Goal: Contribute content: Contribute content

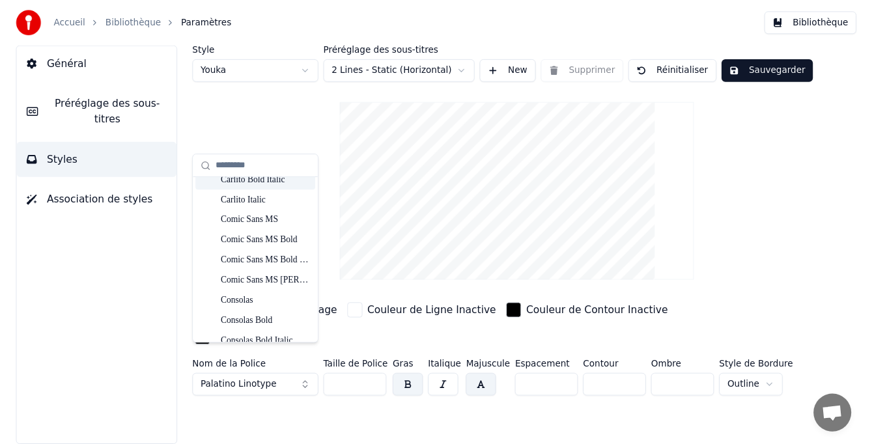
scroll to position [781, 0]
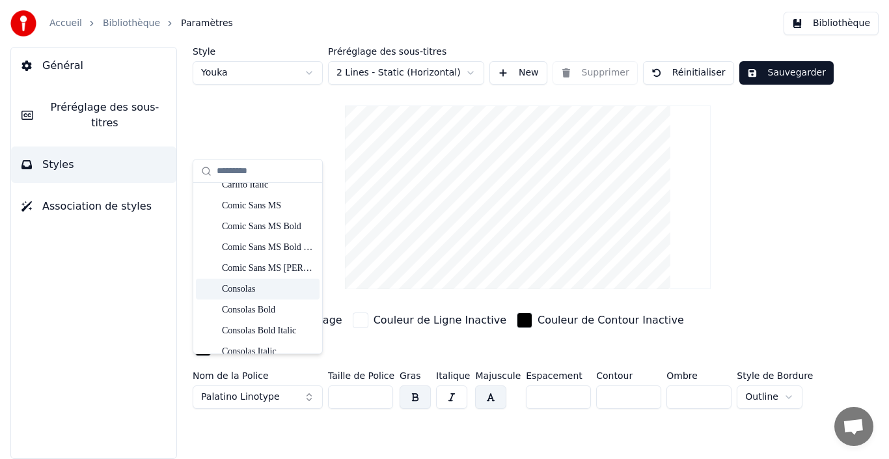
click at [271, 291] on div "Consolas" at bounding box center [268, 289] width 92 height 13
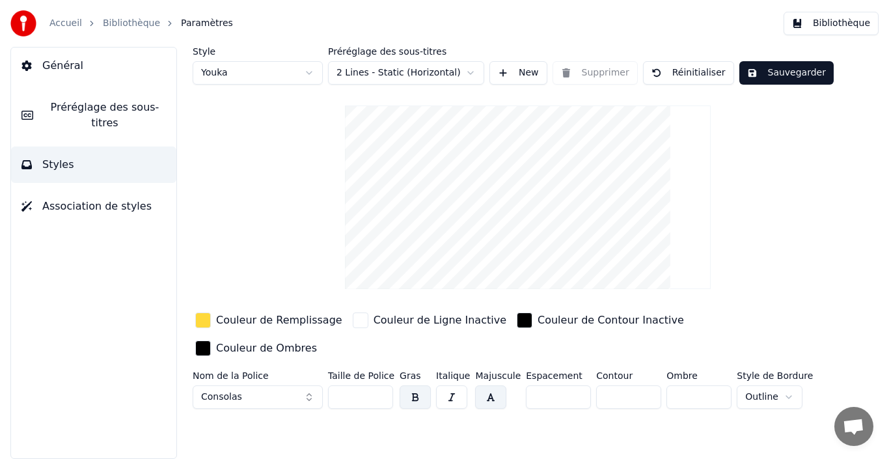
click at [776, 69] on button "Sauvegarder" at bounding box center [787, 72] width 94 height 23
click at [107, 199] on span "Association de styles" at bounding box center [96, 207] width 109 height 16
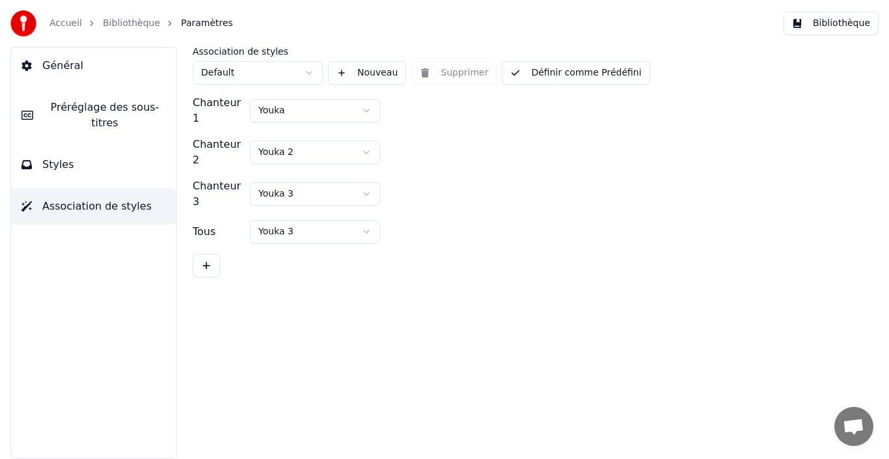
click at [56, 31] on div "Accueil Bibliothèque Paramètres" at bounding box center [121, 23] width 223 height 26
click at [61, 25] on link "Accueil" at bounding box center [65, 23] width 33 height 13
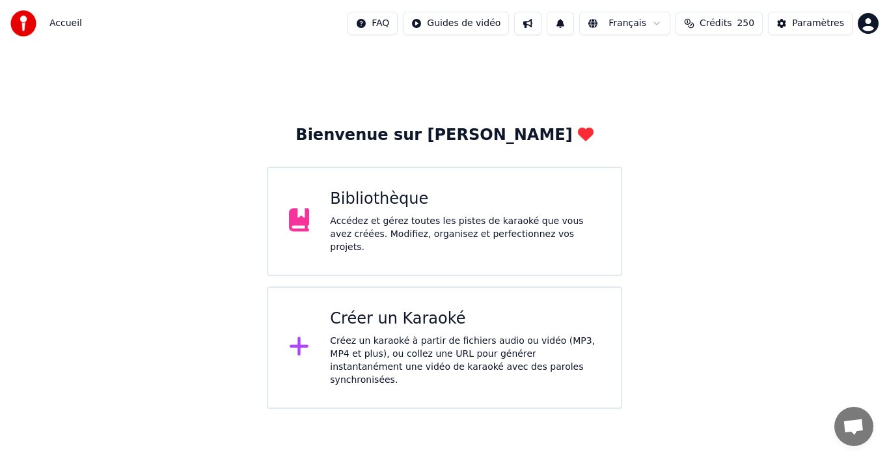
click at [505, 224] on div "Accédez et gérez toutes les pistes de karaoké que vous avez créées. Modifiez, o…" at bounding box center [465, 234] width 270 height 39
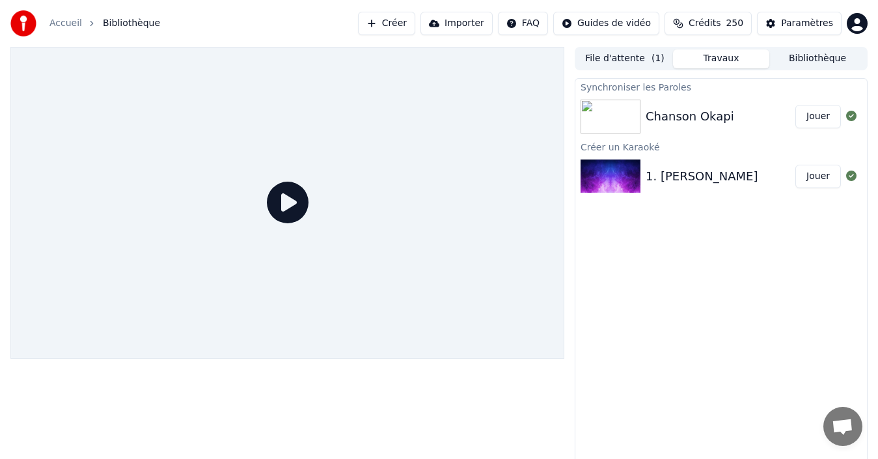
click at [820, 182] on button "Jouer" at bounding box center [819, 176] width 46 height 23
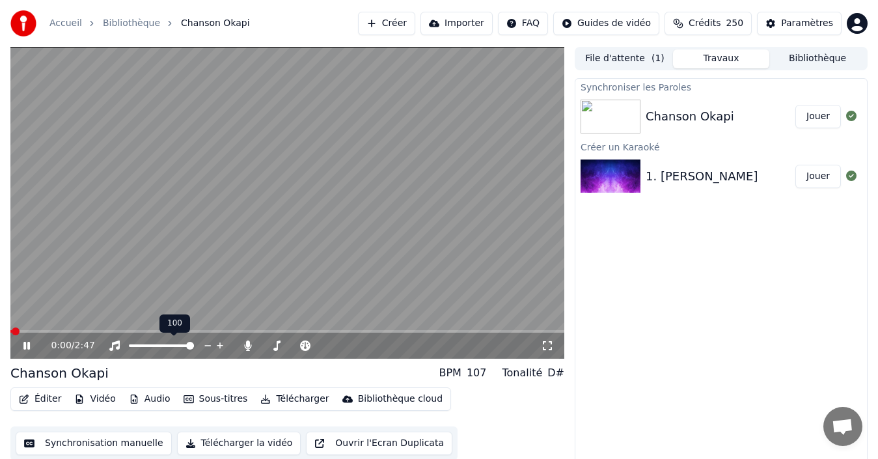
drag, startPoint x: 186, startPoint y: 347, endPoint x: 173, endPoint y: 347, distance: 12.4
click at [173, 347] on div at bounding box center [173, 345] width 105 height 13
click at [163, 347] on span at bounding box center [163, 346] width 8 height 8
click at [194, 348] on span at bounding box center [190, 346] width 8 height 8
drag, startPoint x: 350, startPoint y: 3, endPoint x: 401, endPoint y: 4, distance: 50.8
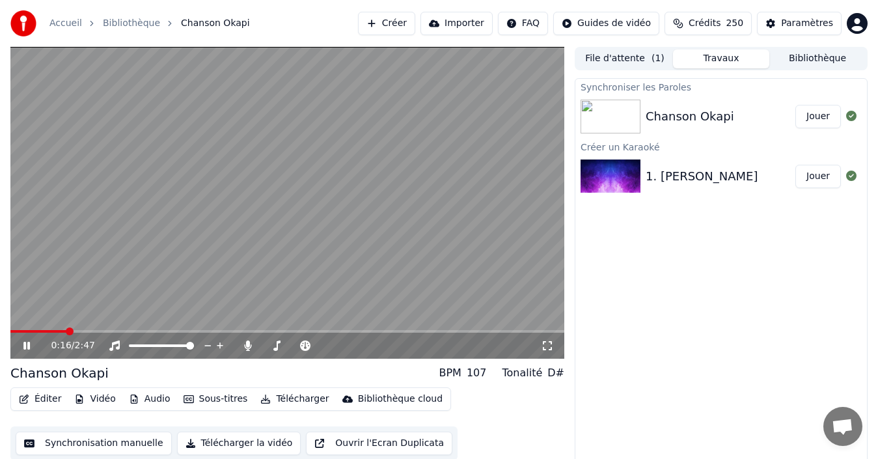
click at [401, 4] on div "Accueil Bibliothèque Chanson Okapi Créer Importer FAQ Guides de vidéo Crédits 2…" at bounding box center [439, 23] width 878 height 47
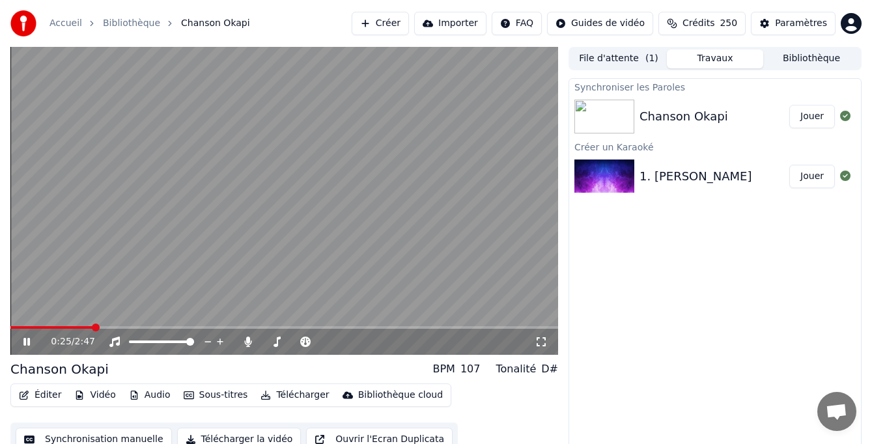
click at [23, 344] on icon at bounding box center [36, 342] width 30 height 10
click at [69, 328] on span at bounding box center [39, 327] width 59 height 3
click at [49, 328] on span at bounding box center [29, 327] width 39 height 3
click at [20, 327] on span at bounding box center [29, 327] width 39 height 3
click at [31, 341] on icon at bounding box center [36, 342] width 30 height 10
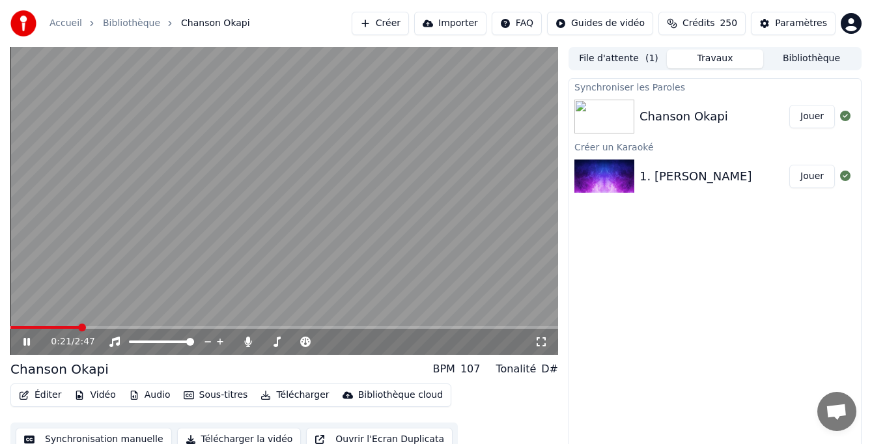
click at [31, 340] on icon at bounding box center [36, 342] width 30 height 10
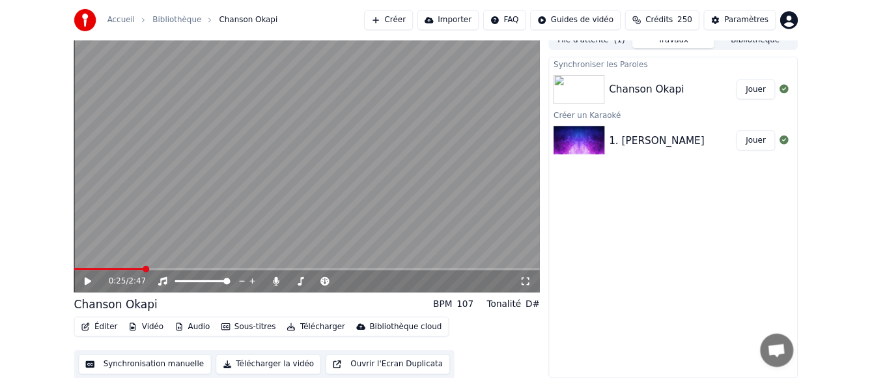
scroll to position [12, 0]
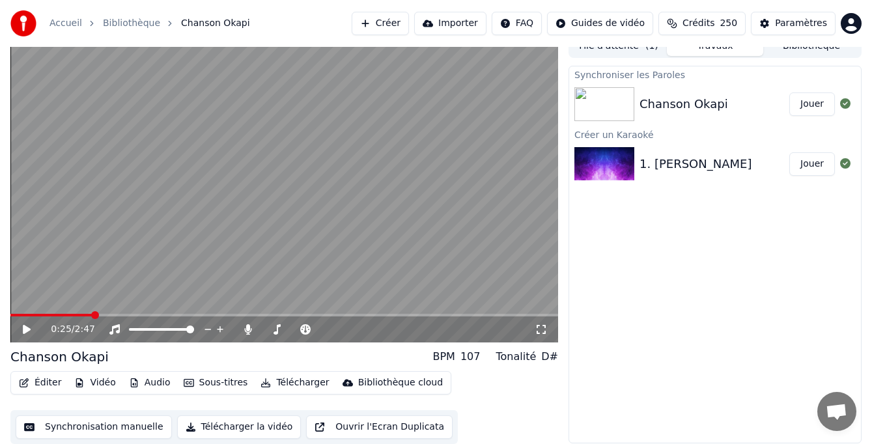
click at [94, 384] on button "Vidéo" at bounding box center [94, 383] width 51 height 18
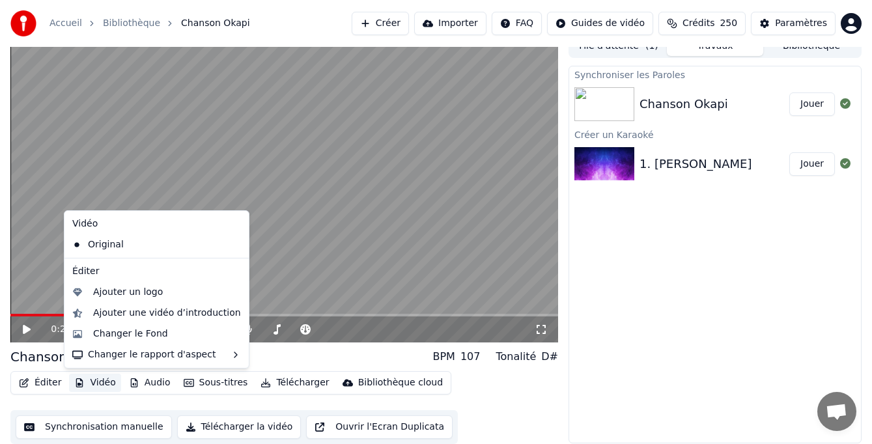
click at [94, 384] on button "Vidéo" at bounding box center [94, 383] width 51 height 18
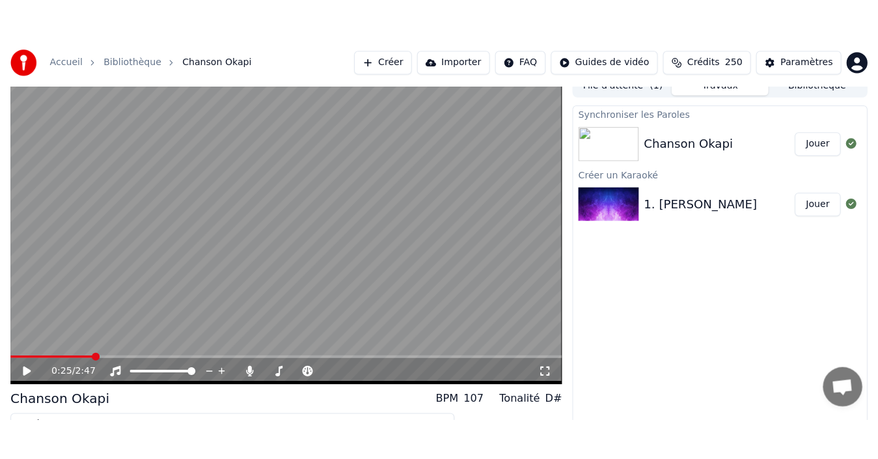
scroll to position [9, 0]
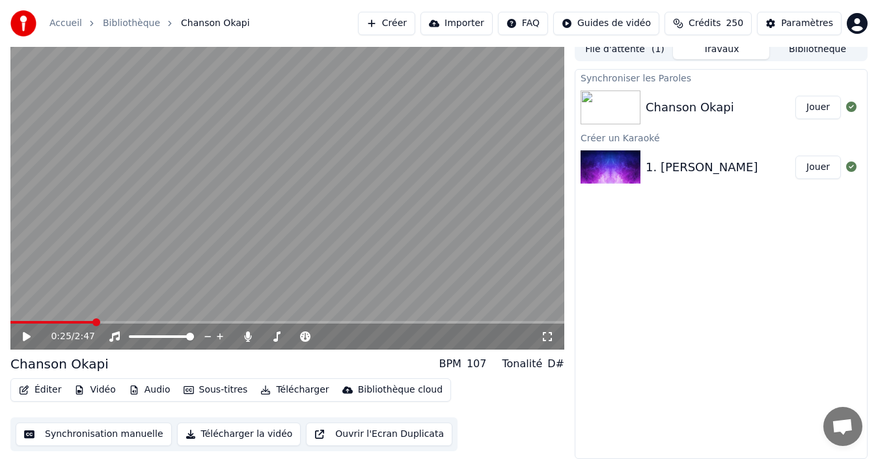
click at [772, 251] on div "Synchroniser les Paroles Chanson Okapi Jouer Créer un Karaoké 1. [PERSON_NAME] …" at bounding box center [721, 264] width 293 height 390
click at [802, 29] on div "Paramètres" at bounding box center [807, 23] width 52 height 13
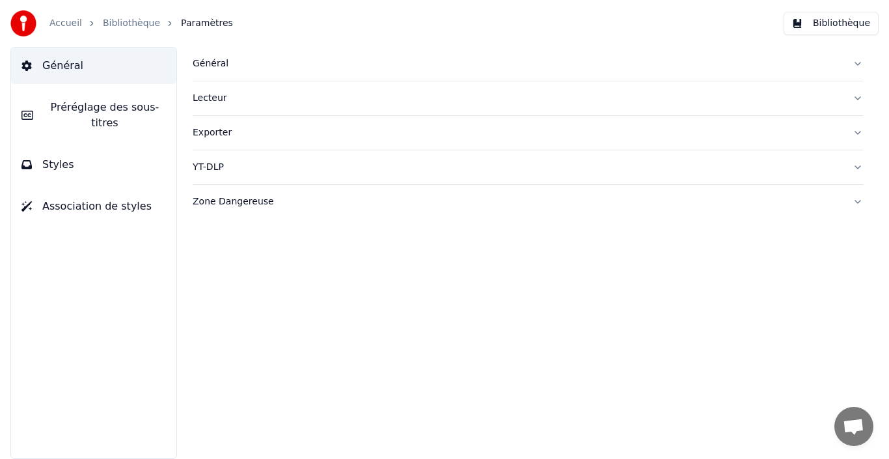
click at [83, 146] on button "Styles" at bounding box center [93, 164] width 165 height 36
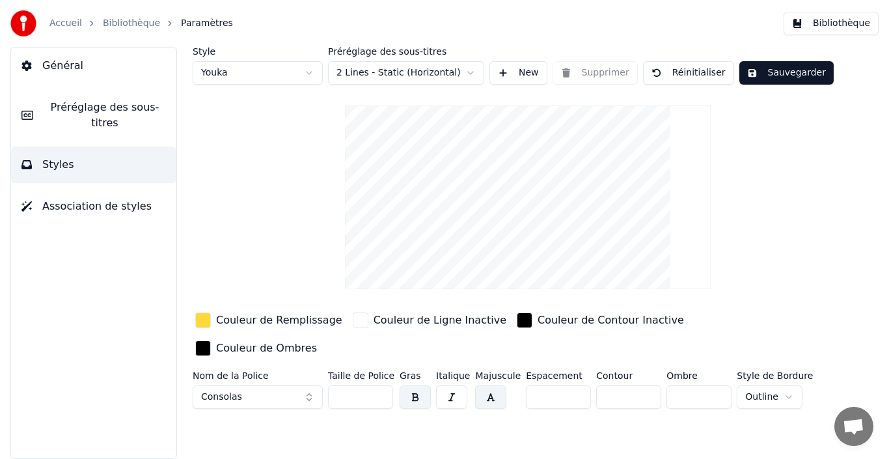
click at [488, 385] on button "button" at bounding box center [490, 396] width 31 height 23
click at [479, 385] on button "button" at bounding box center [490, 396] width 31 height 23
click at [800, 76] on button "Sauvegarder" at bounding box center [787, 72] width 94 height 23
click at [607, 410] on div "Style Youka Préréglage des sous-titres 2 Lines - Static (Horizontal) New Suppri…" at bounding box center [528, 253] width 723 height 412
click at [783, 79] on button "Sauvegarder" at bounding box center [787, 72] width 94 height 23
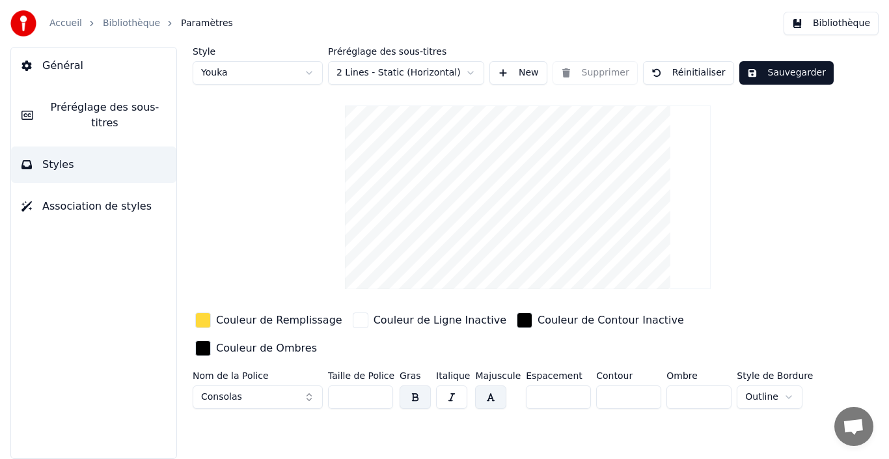
click at [842, 21] on button "Bibliothèque" at bounding box center [831, 23] width 95 height 23
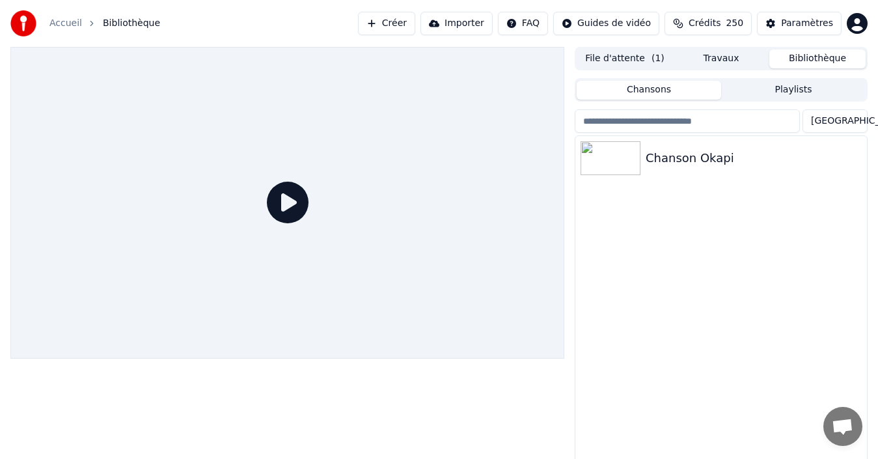
click at [288, 220] on icon at bounding box center [288, 203] width 42 height 42
click at [295, 200] on icon at bounding box center [288, 203] width 42 height 42
click at [294, 200] on icon at bounding box center [288, 203] width 42 height 42
click at [698, 173] on div "Chanson Okapi" at bounding box center [722, 158] width 292 height 44
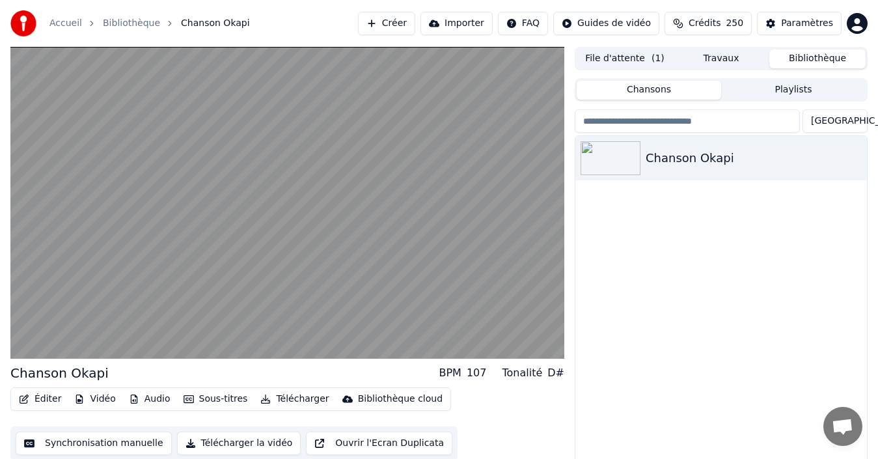
drag, startPoint x: 307, startPoint y: 3, endPoint x: 356, endPoint y: 0, distance: 48.9
click at [357, 0] on div "Accueil Bibliothèque Chanson Okapi Créer Importer FAQ Guides de vidéo Crédits 2…" at bounding box center [439, 23] width 878 height 47
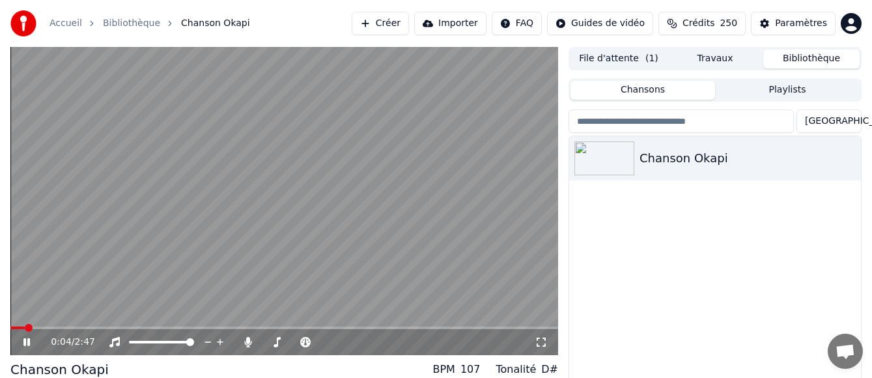
click at [23, 343] on icon at bounding box center [36, 342] width 30 height 10
click at [22, 328] on span at bounding box center [16, 327] width 13 height 3
click at [20, 329] on span at bounding box center [15, 327] width 10 height 3
click at [30, 343] on icon at bounding box center [36, 342] width 30 height 10
click at [31, 342] on icon at bounding box center [36, 342] width 30 height 10
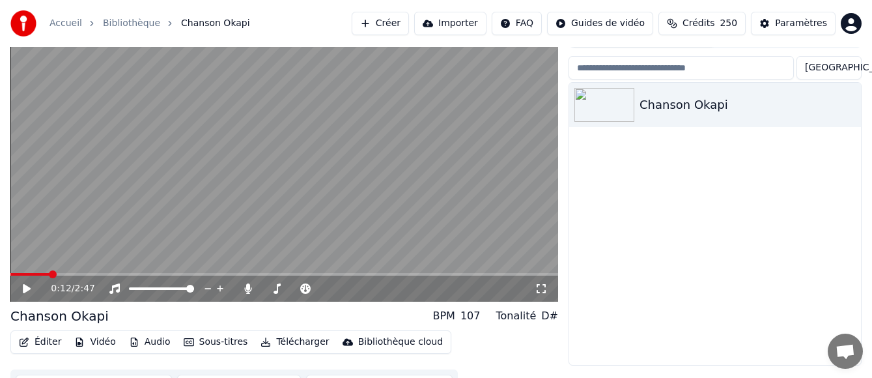
scroll to position [79, 0]
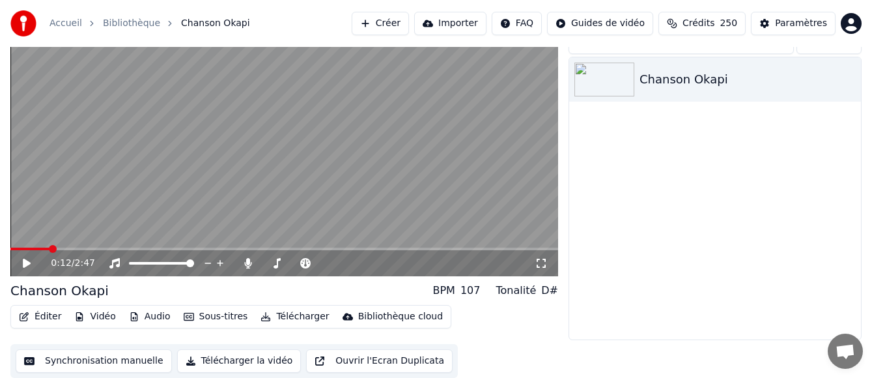
click at [41, 315] on button "Éditer" at bounding box center [40, 316] width 53 height 18
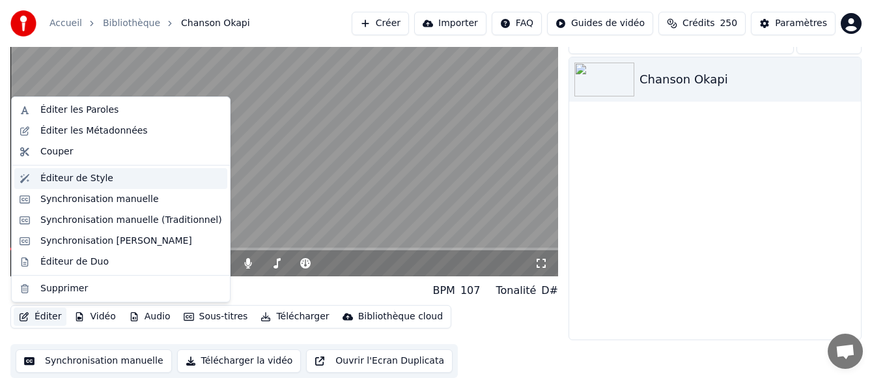
click at [80, 185] on div "Éditeur de Style" at bounding box center [120, 178] width 213 height 21
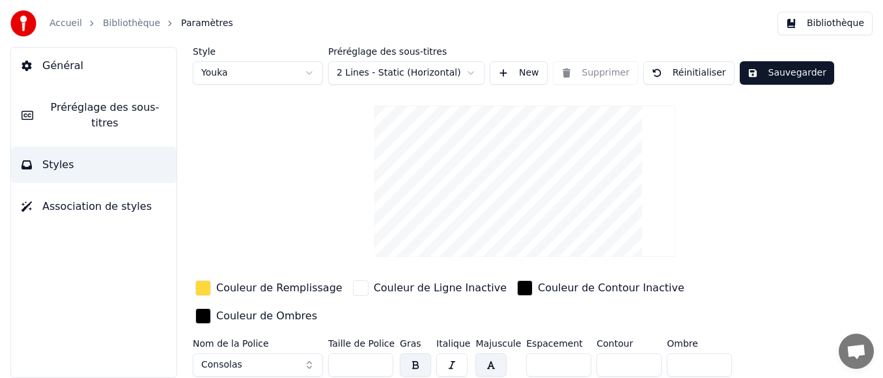
click at [482, 353] on button "button" at bounding box center [490, 364] width 31 height 23
click at [484, 353] on button "button" at bounding box center [490, 364] width 31 height 23
click at [247, 353] on button "Consolas" at bounding box center [258, 364] width 130 height 23
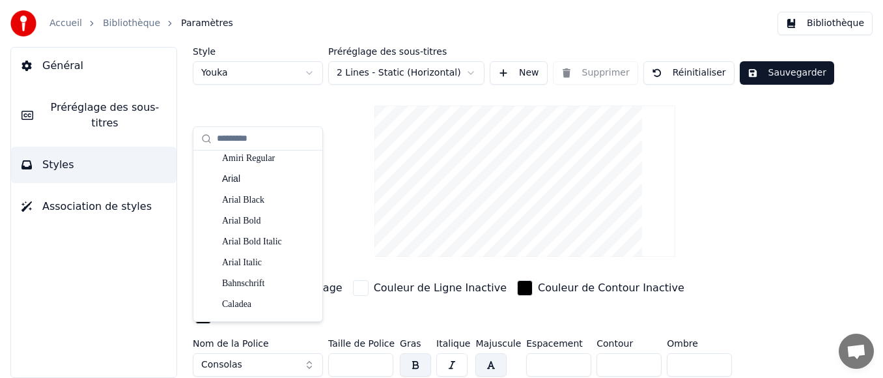
scroll to position [260, 0]
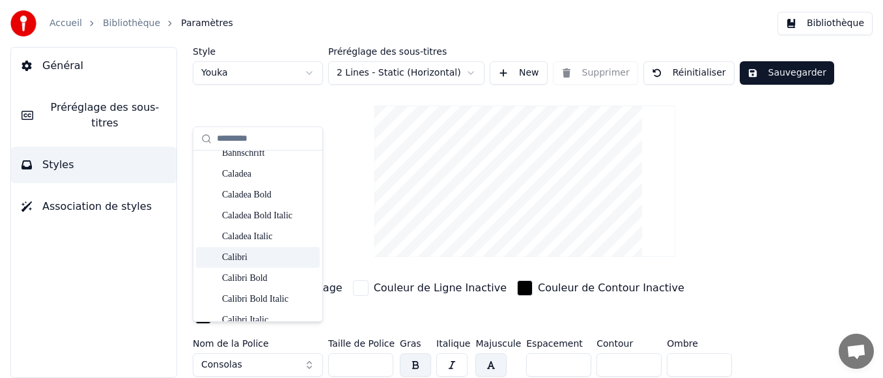
click at [258, 251] on div "Calibri" at bounding box center [268, 257] width 92 height 13
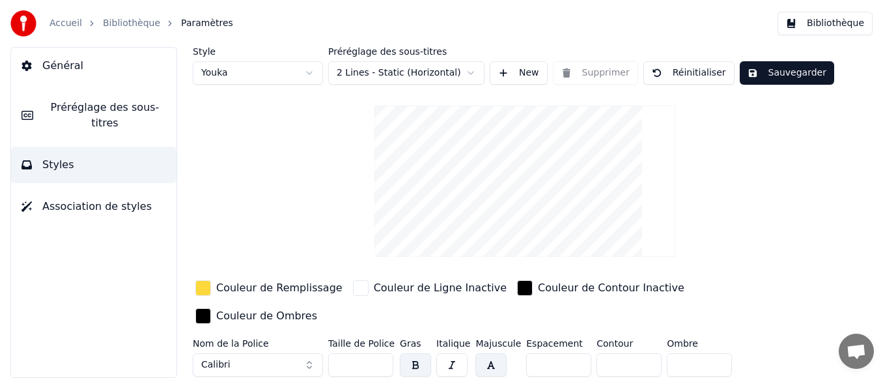
click at [245, 353] on button "Calibri" at bounding box center [258, 364] width 130 height 23
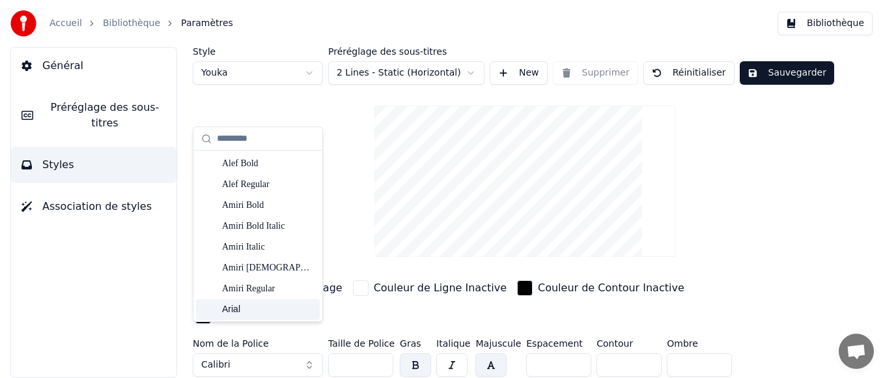
click at [57, 102] on span "Préréglage des sous-titres" at bounding box center [105, 115] width 122 height 31
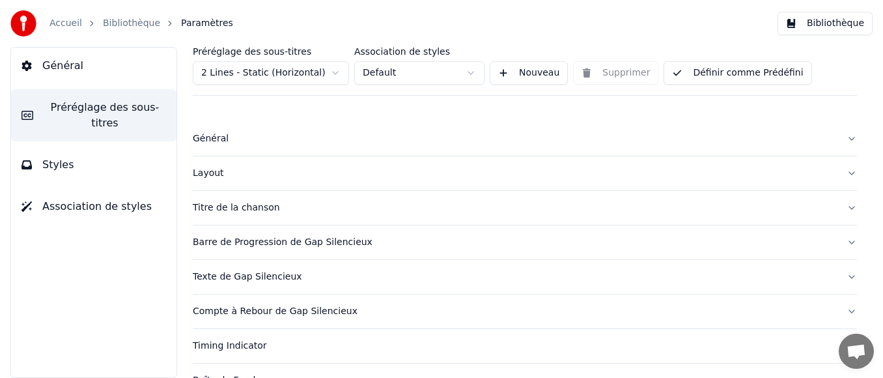
click at [259, 176] on div "Layout" at bounding box center [514, 173] width 643 height 13
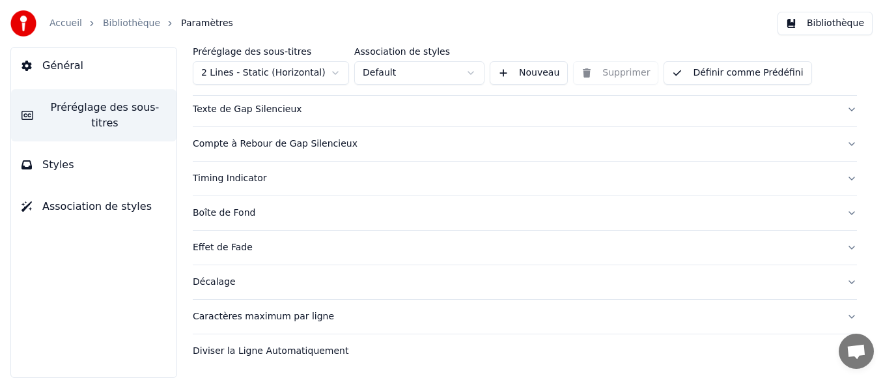
scroll to position [520, 0]
click at [469, 185] on button "Timing Indicator" at bounding box center [525, 178] width 664 height 34
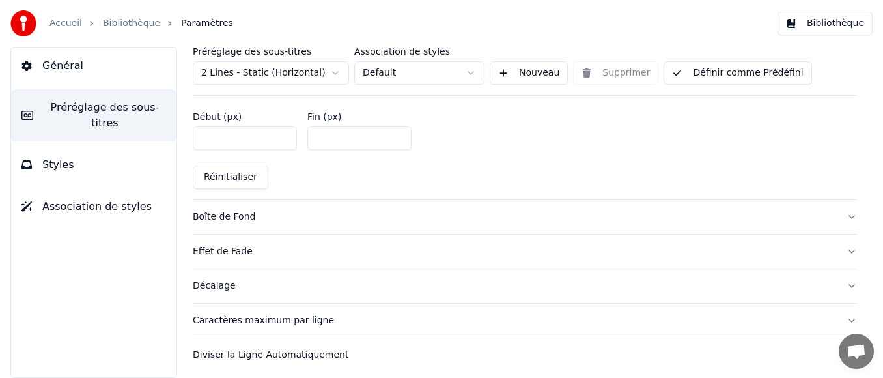
scroll to position [703, 0]
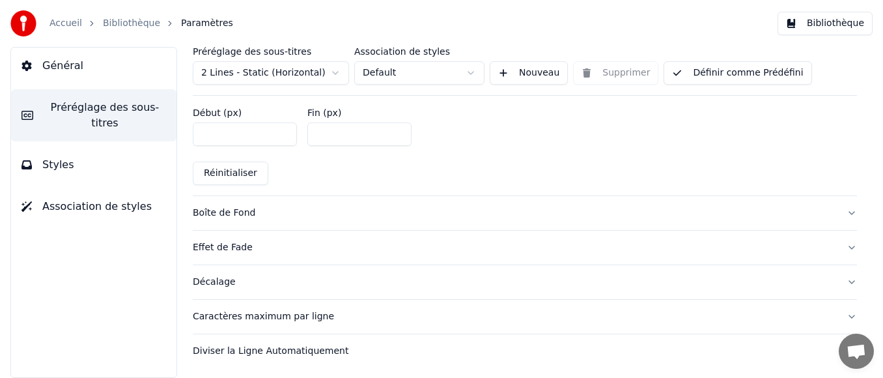
click at [324, 214] on div "Boîte de Fond" at bounding box center [514, 212] width 643 height 13
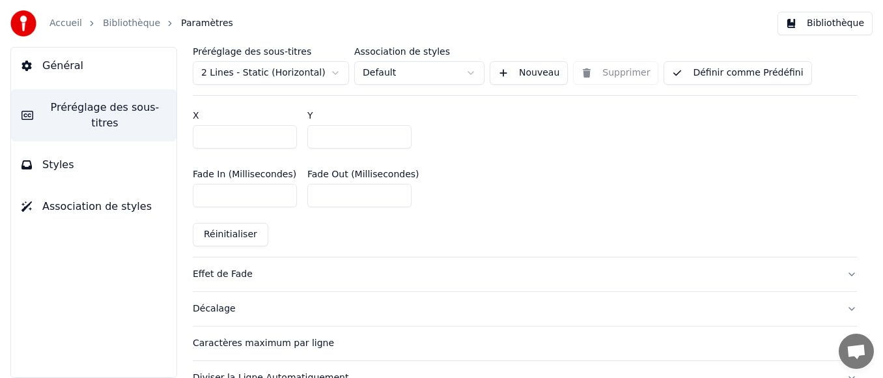
scroll to position [834, 0]
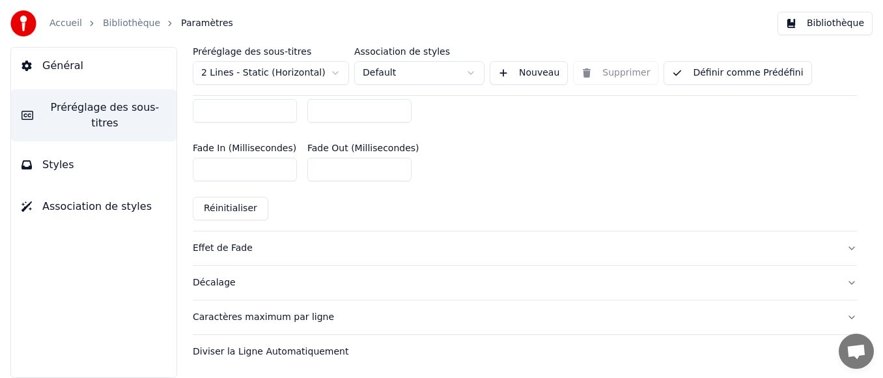
click at [367, 306] on button "Caractères maximum par ligne" at bounding box center [525, 317] width 664 height 34
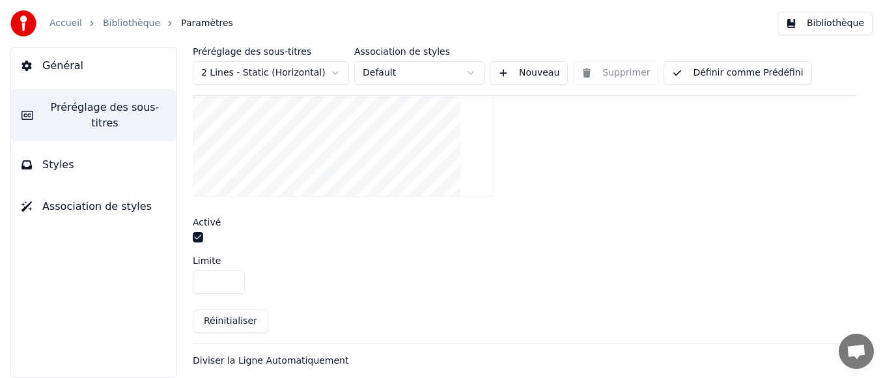
scroll to position [490, 0]
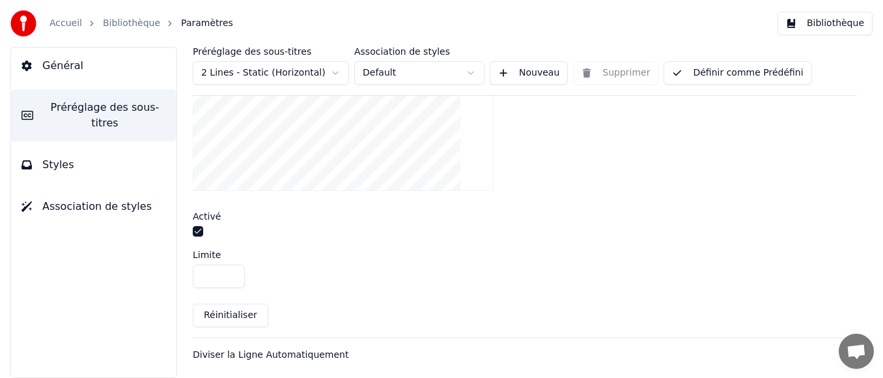
click at [63, 157] on span "Styles" at bounding box center [58, 165] width 32 height 16
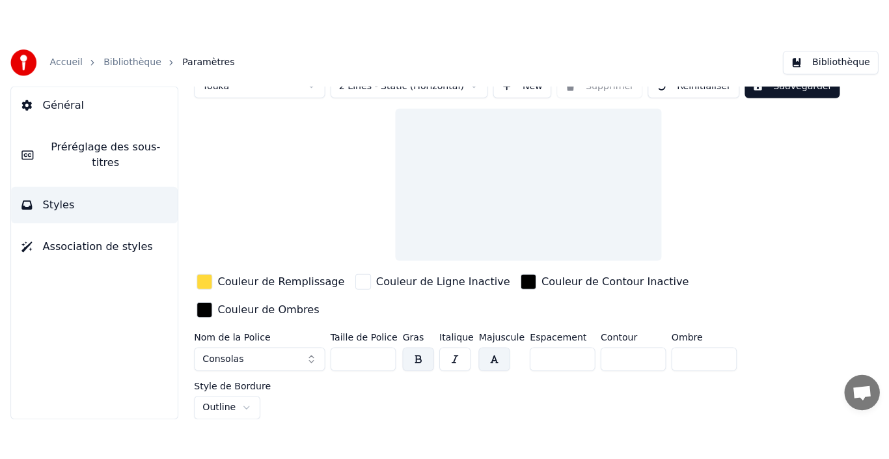
scroll to position [0, 0]
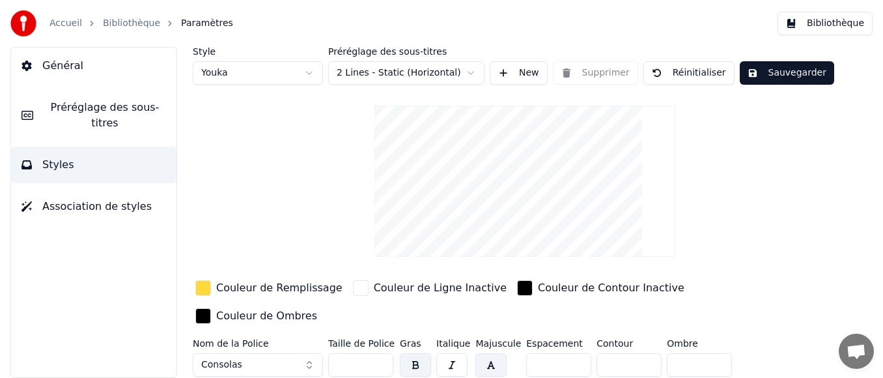
click at [779, 78] on button "Sauvegarder" at bounding box center [787, 72] width 94 height 23
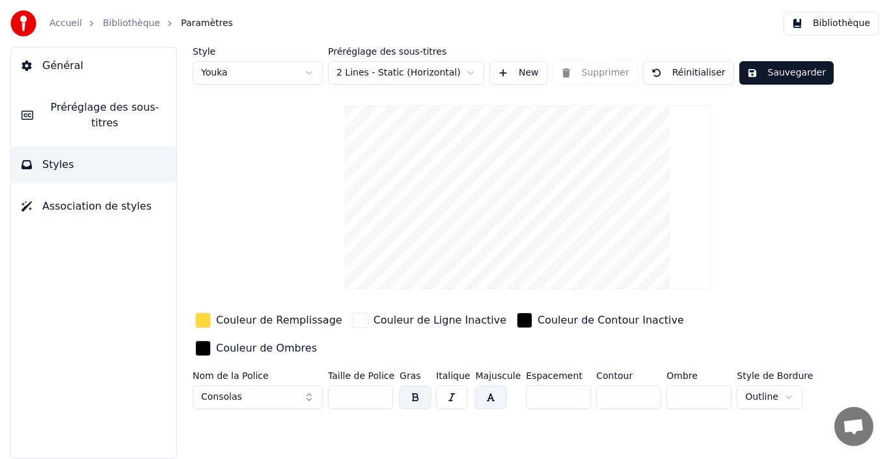
click at [253, 385] on button "Consolas" at bounding box center [258, 396] width 130 height 23
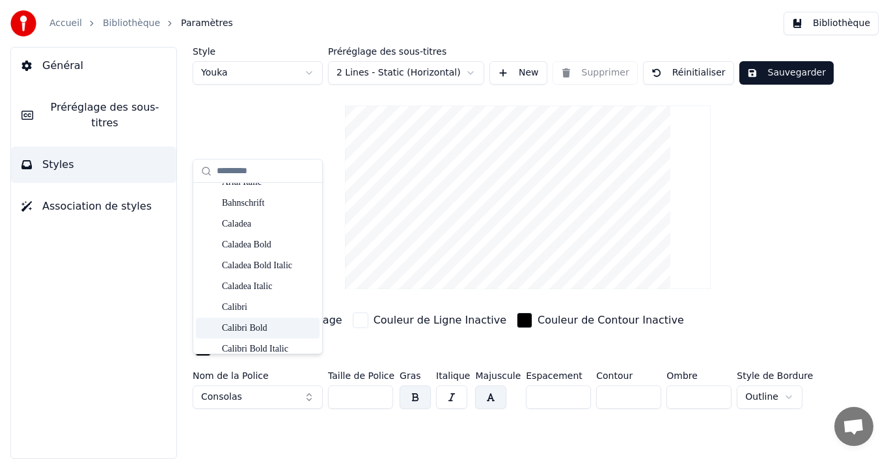
scroll to position [326, 0]
click at [257, 350] on div "Cambria" at bounding box center [268, 349] width 92 height 13
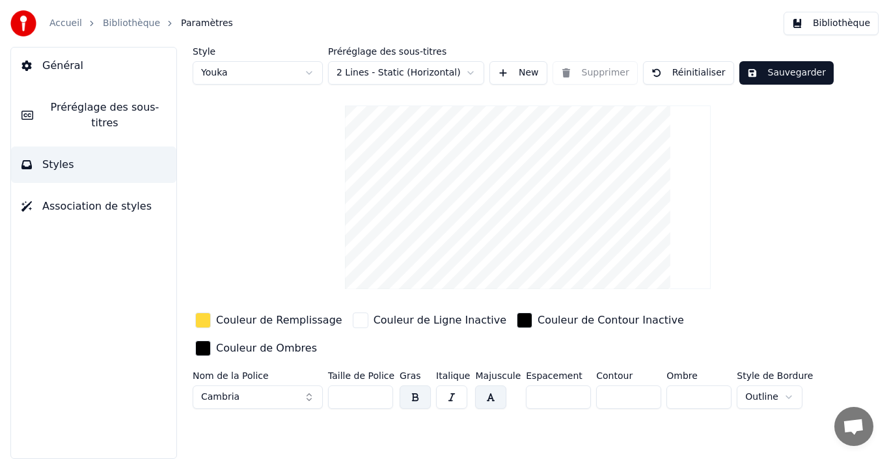
click at [486, 385] on button "button" at bounding box center [490, 396] width 31 height 23
click at [494, 385] on button "button" at bounding box center [490, 396] width 31 height 23
click at [266, 385] on button "Cambria" at bounding box center [258, 396] width 130 height 23
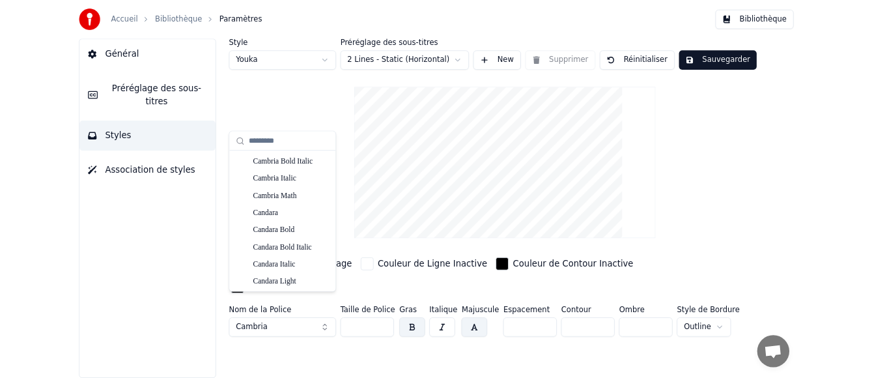
scroll to position [586, 0]
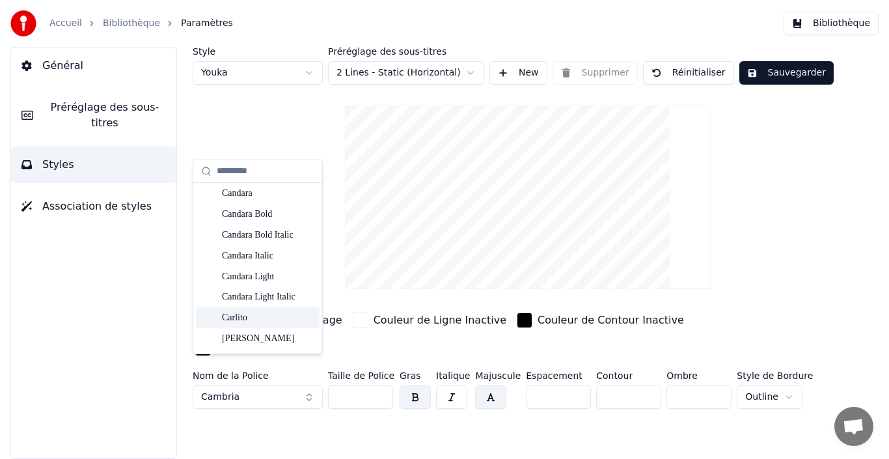
click at [254, 317] on div "Carlito" at bounding box center [268, 317] width 92 height 13
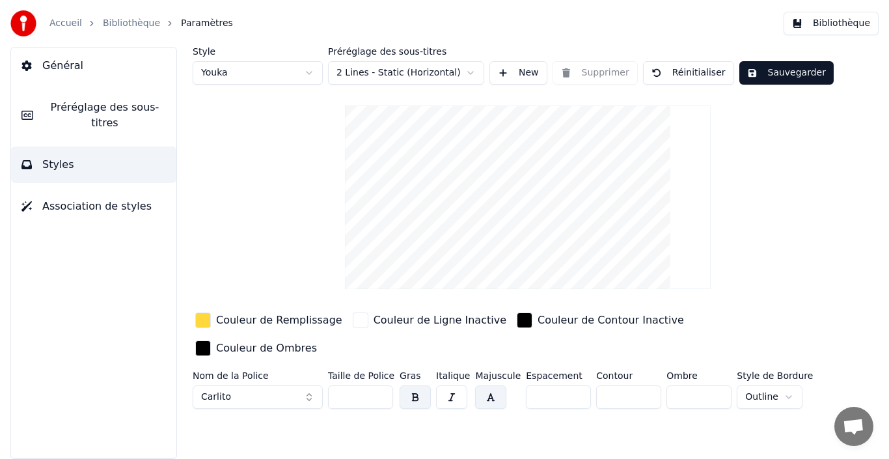
click at [248, 385] on button "Carlito" at bounding box center [258, 396] width 130 height 23
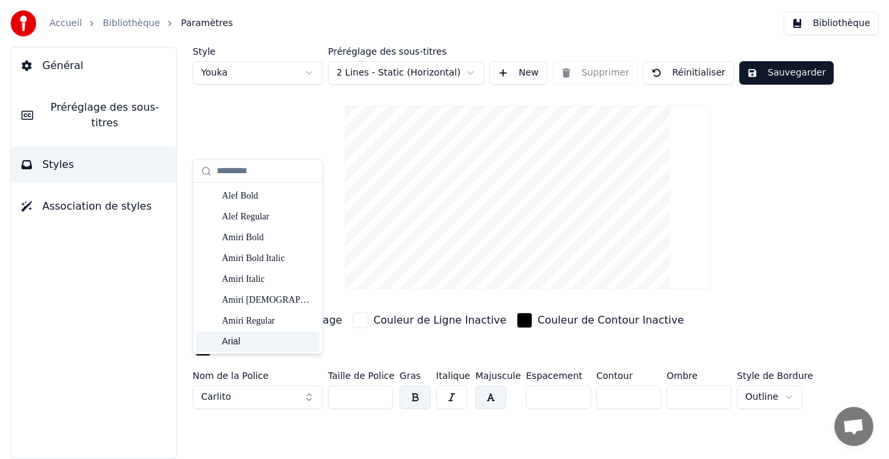
click at [241, 413] on div "Style Youka Préréglage des sous-titres 2 Lines - Static (Horizontal) New Suppri…" at bounding box center [528, 253] width 723 height 412
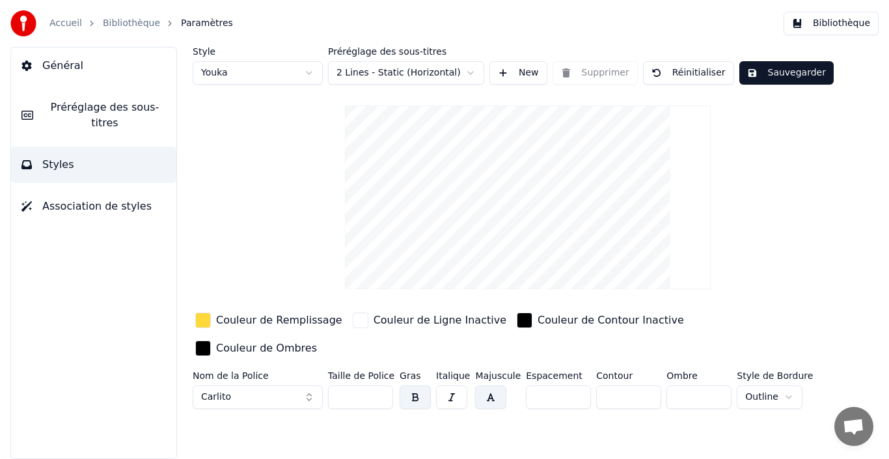
click at [804, 67] on button "Sauvegarder" at bounding box center [787, 72] width 94 height 23
click at [804, 74] on button "Sauvegarder" at bounding box center [787, 72] width 94 height 23
click at [829, 31] on button "Bibliothèque" at bounding box center [831, 23] width 95 height 23
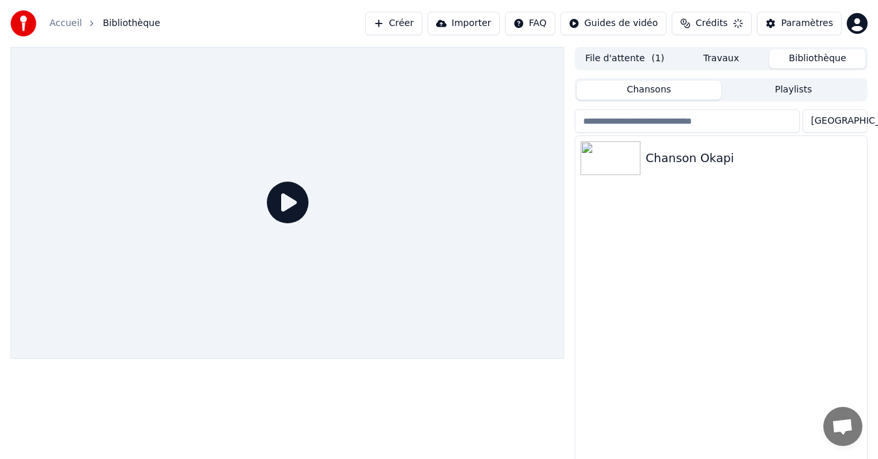
click at [275, 211] on icon at bounding box center [288, 203] width 42 height 42
click at [286, 219] on icon at bounding box center [288, 203] width 42 height 42
click at [669, 161] on div "Chanson Okapi" at bounding box center [747, 158] width 203 height 18
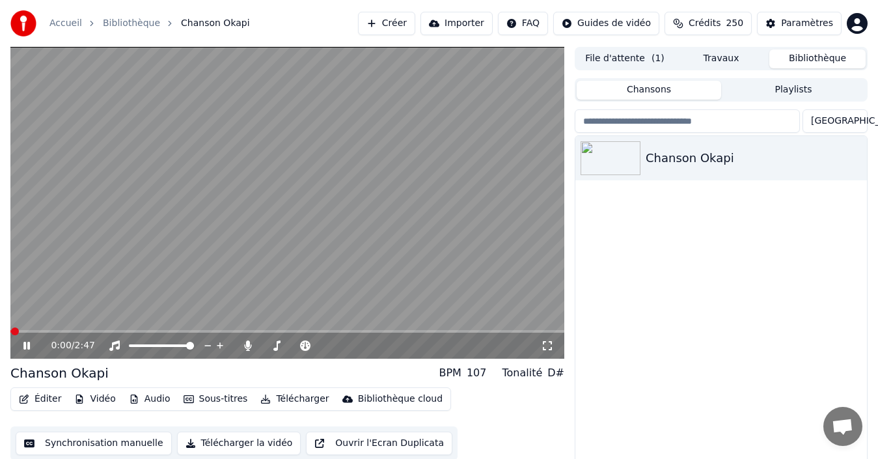
drag, startPoint x: 318, startPoint y: 6, endPoint x: 372, endPoint y: 8, distance: 54.1
click at [372, 8] on div "Accueil Bibliothèque Chanson Okapi Créer Importer FAQ Guides de vidéo Crédits 2…" at bounding box center [439, 23] width 878 height 47
drag, startPoint x: 322, startPoint y: 2, endPoint x: 354, endPoint y: -1, distance: 32.7
click at [354, 0] on html "Accueil Bibliothèque Chanson Okapi Créer Importer FAQ Guides de vidéo Crédits 2…" at bounding box center [439, 229] width 878 height 459
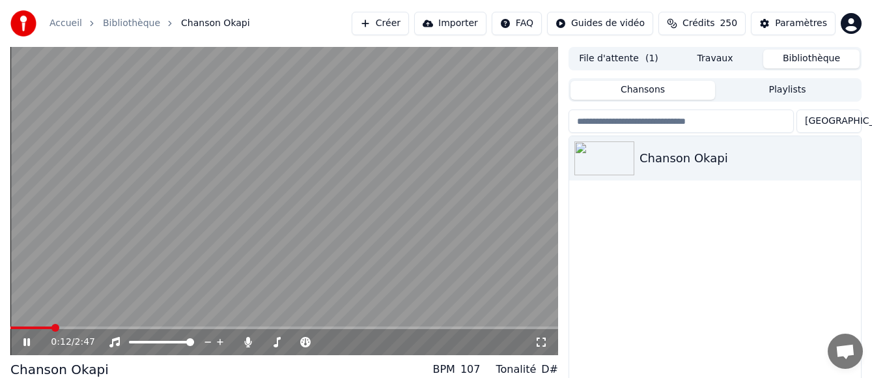
click at [24, 342] on icon at bounding box center [26, 342] width 7 height 8
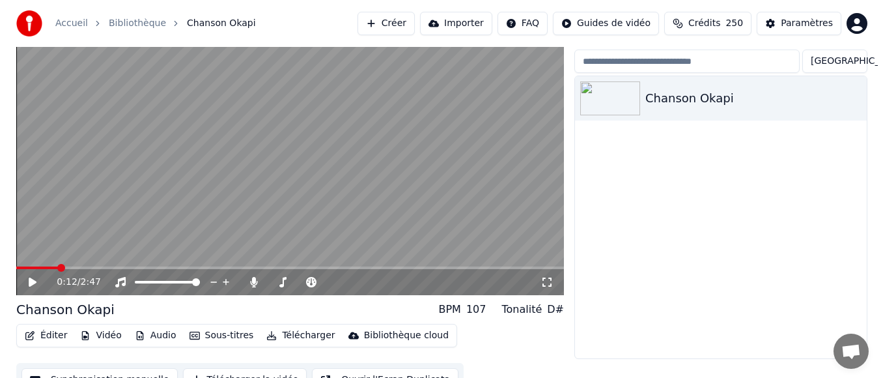
scroll to position [79, 0]
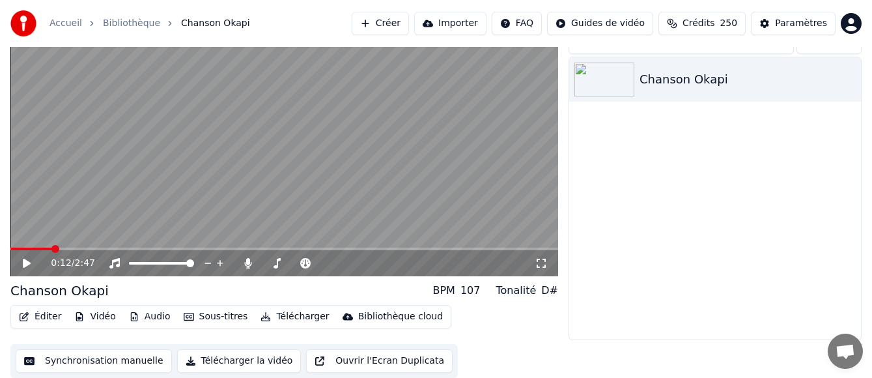
click at [99, 316] on button "Vidéo" at bounding box center [94, 316] width 51 height 18
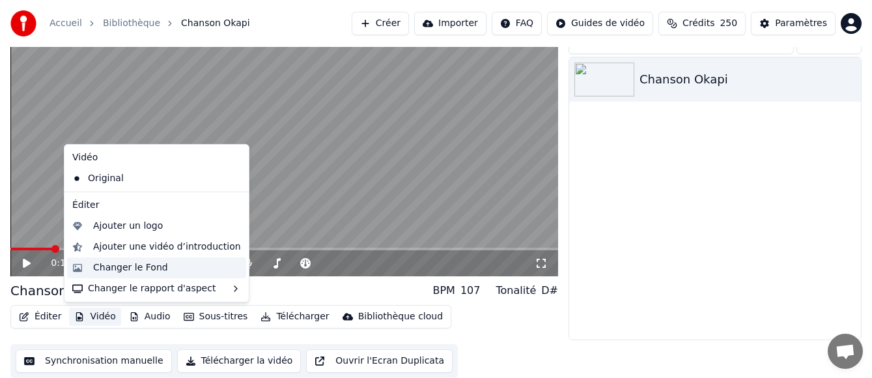
click at [145, 266] on div "Changer le Fond" at bounding box center [130, 267] width 75 height 13
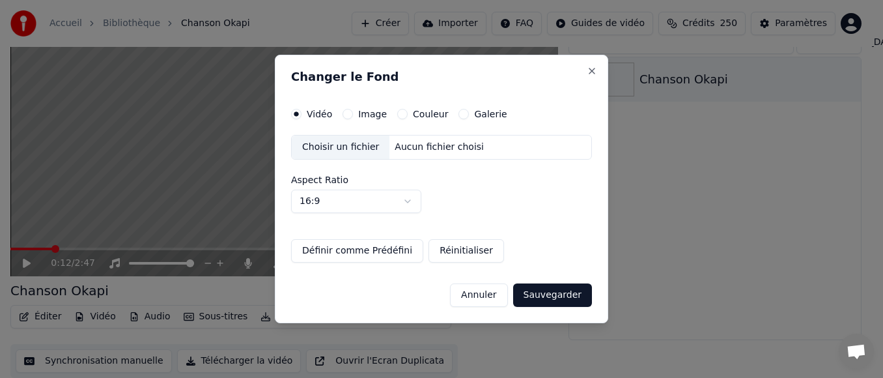
click at [349, 116] on button "Image" at bounding box center [347, 114] width 10 height 10
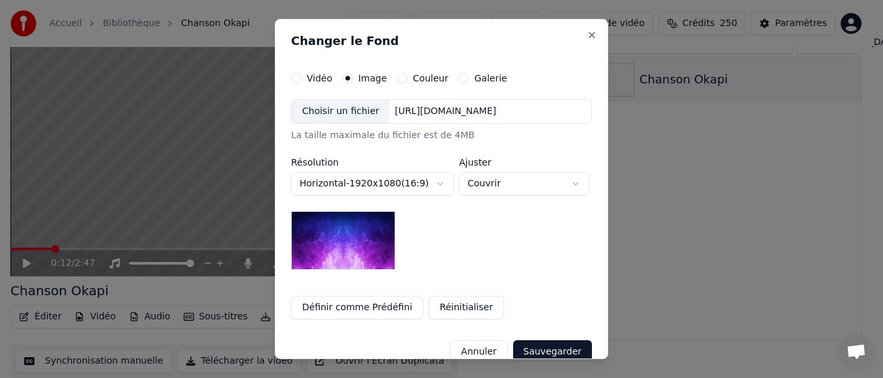
click at [397, 81] on div "Couleur" at bounding box center [422, 78] width 51 height 10
click at [397, 77] on button "Couleur" at bounding box center [402, 78] width 10 height 10
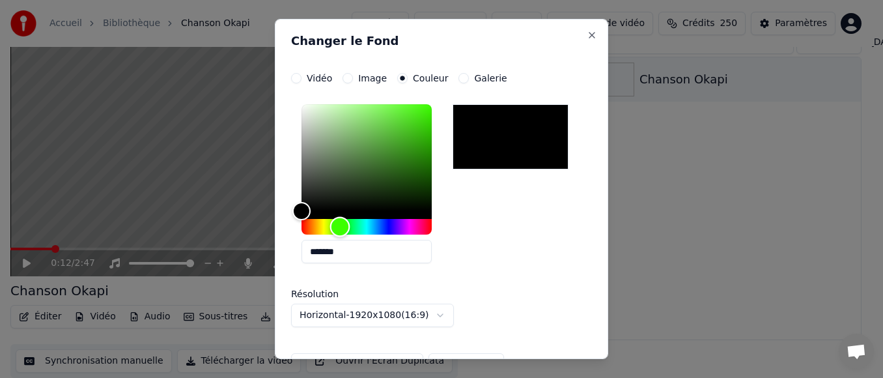
drag, startPoint x: 340, startPoint y: 225, endPoint x: 346, endPoint y: 230, distance: 8.3
click at [340, 225] on div "Hue" at bounding box center [366, 227] width 130 height 16
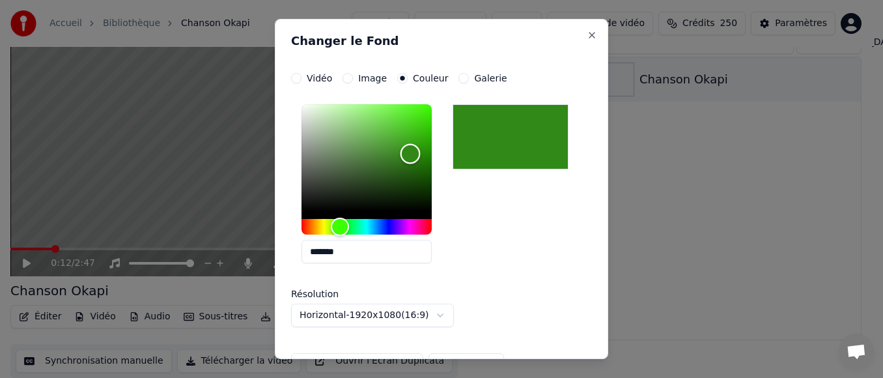
click at [410, 154] on div "Color" at bounding box center [366, 157] width 130 height 107
type input "*******"
click at [413, 155] on div "Color" at bounding box center [414, 155] width 20 height 20
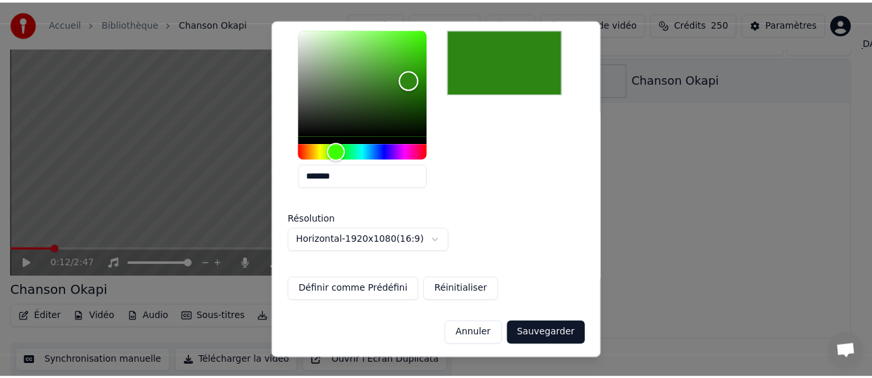
scroll to position [78, 0]
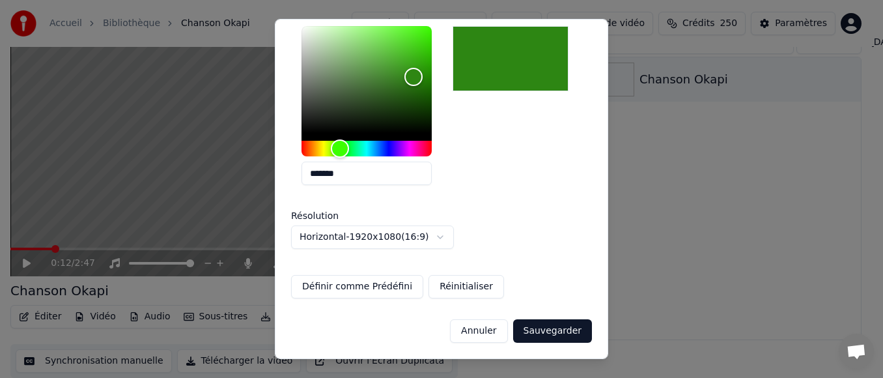
click at [445, 236] on button "Horizontal - 1920 x 1080 ( 16 : 9 )" at bounding box center [372, 236] width 163 height 23
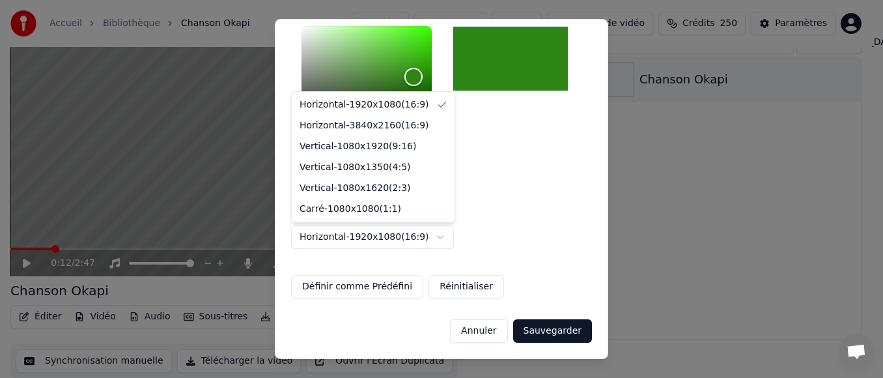
click at [445, 235] on body "**********" at bounding box center [436, 110] width 872 height 378
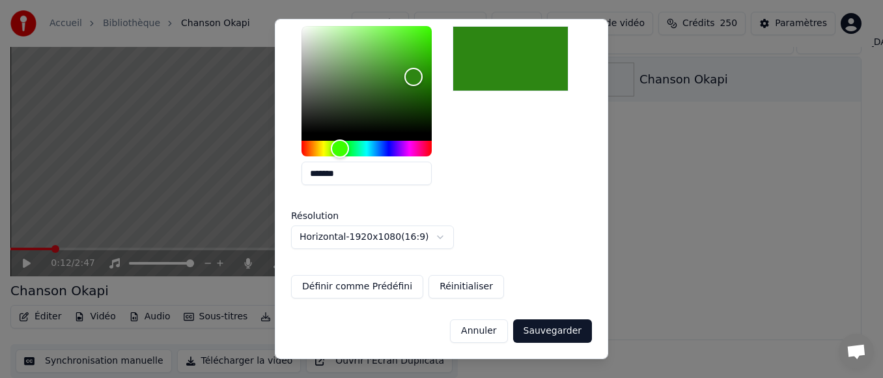
click at [555, 335] on button "Sauvegarder" at bounding box center [552, 330] width 79 height 23
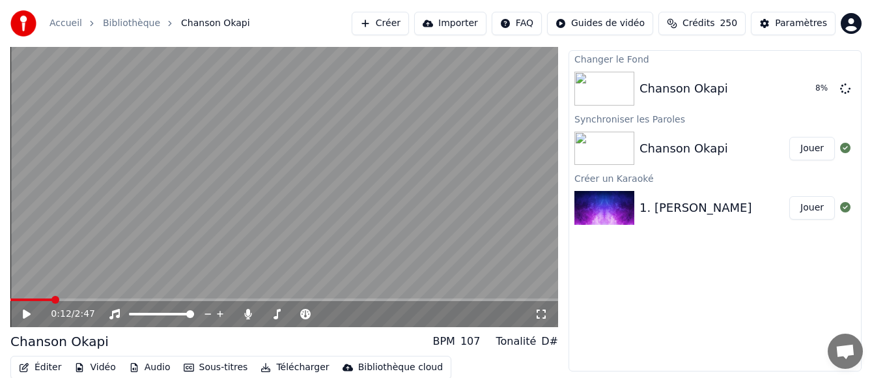
scroll to position [0, 0]
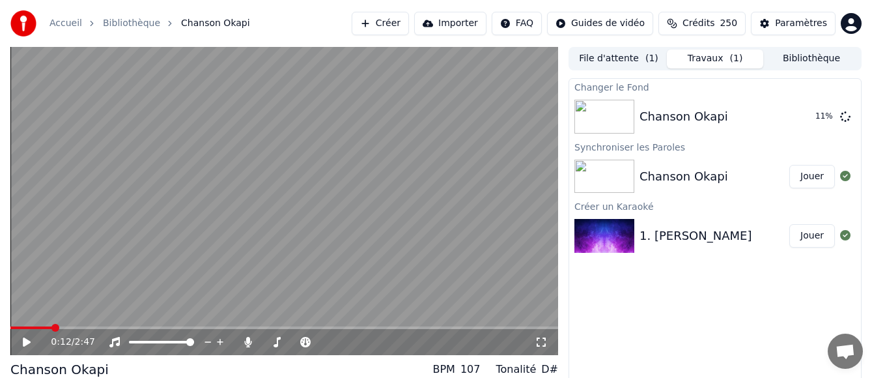
click at [626, 63] on button "File d'attente ( 1 )" at bounding box center [618, 58] width 96 height 19
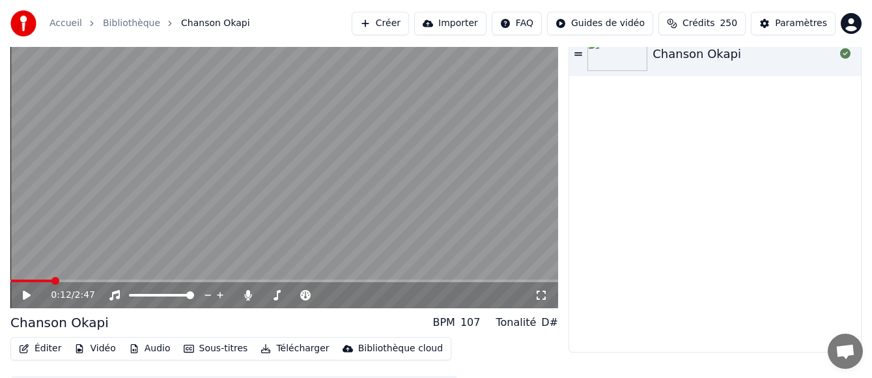
scroll to position [65, 0]
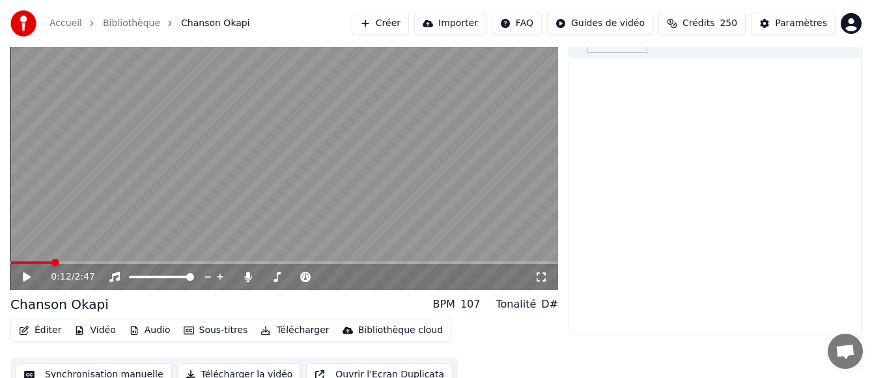
click at [24, 285] on div "0:12 / 2:47" at bounding box center [284, 277] width 548 height 26
click at [24, 273] on icon at bounding box center [27, 276] width 8 height 9
click at [20, 274] on div "0:15 / 2:47" at bounding box center [284, 276] width 537 height 13
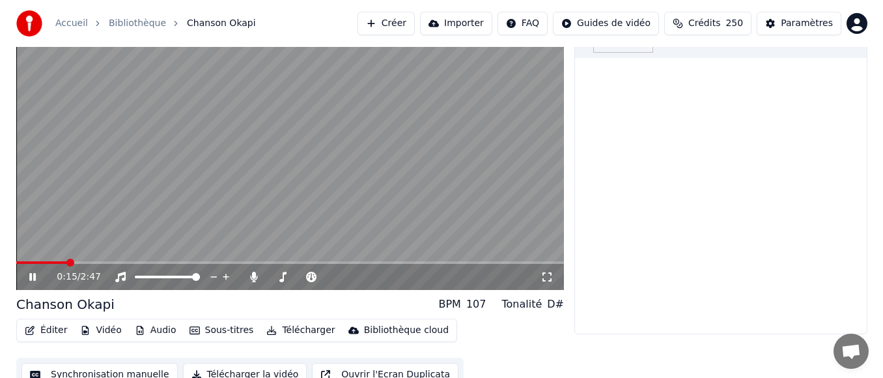
scroll to position [79, 0]
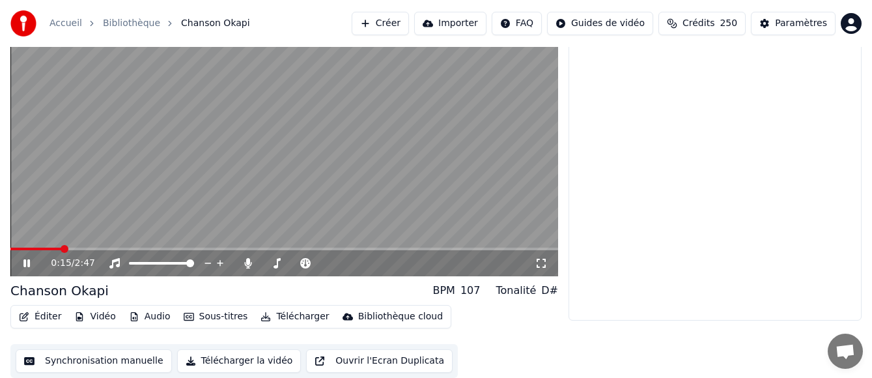
click at [28, 262] on icon at bounding box center [26, 263] width 7 height 8
click at [100, 318] on button "Vidéo" at bounding box center [94, 316] width 51 height 18
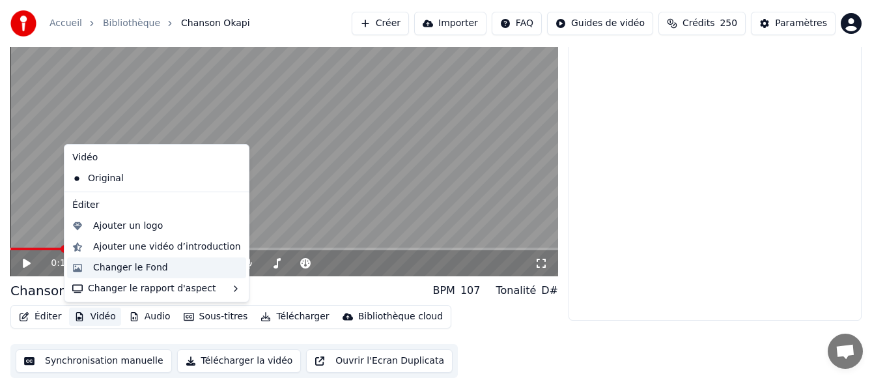
click at [126, 273] on div "Changer le Fond" at bounding box center [130, 267] width 75 height 13
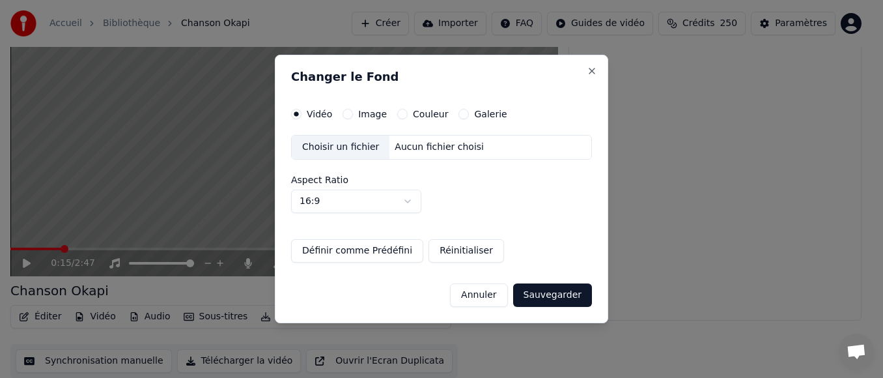
click at [400, 114] on button "Couleur" at bounding box center [402, 114] width 10 height 10
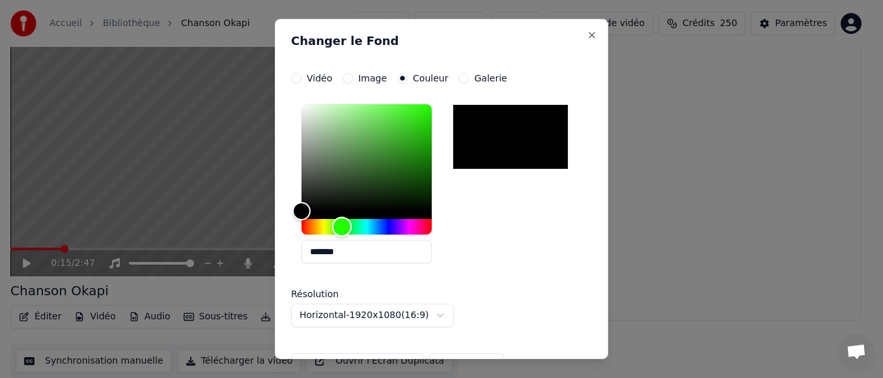
click at [342, 228] on div "Hue" at bounding box center [366, 227] width 130 height 16
type input "*******"
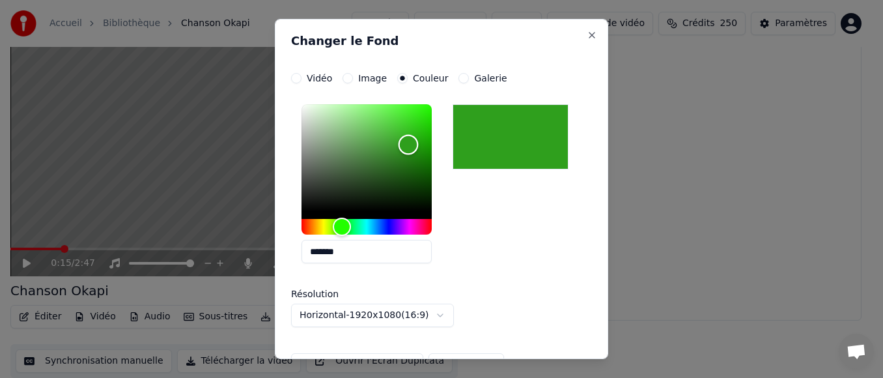
click at [408, 145] on div "Color" at bounding box center [366, 157] width 130 height 107
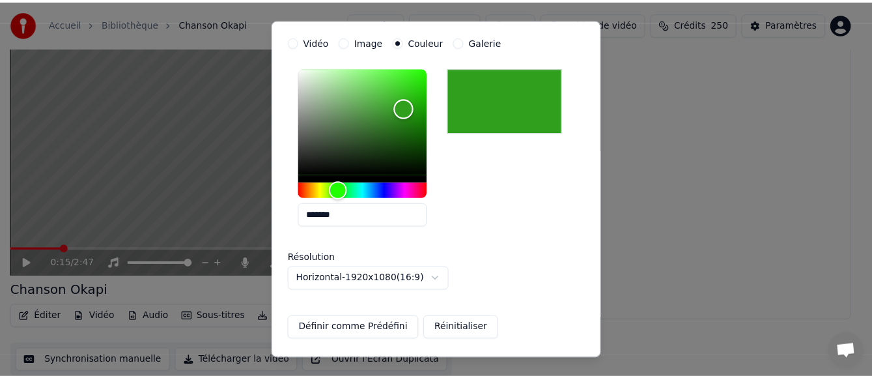
scroll to position [78, 0]
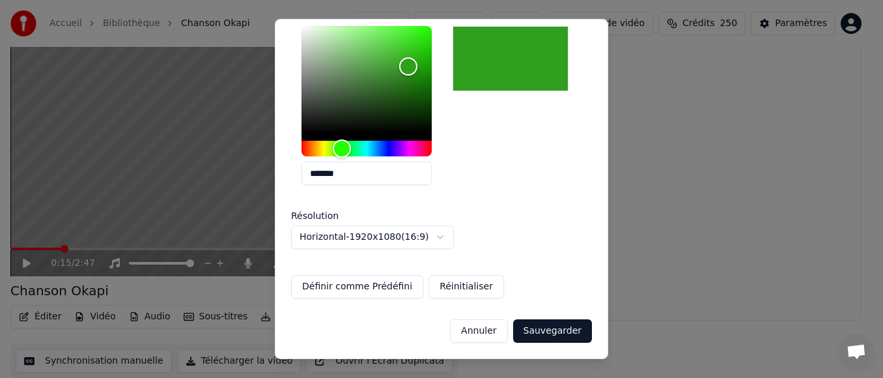
click at [554, 337] on button "Sauvegarder" at bounding box center [552, 330] width 79 height 23
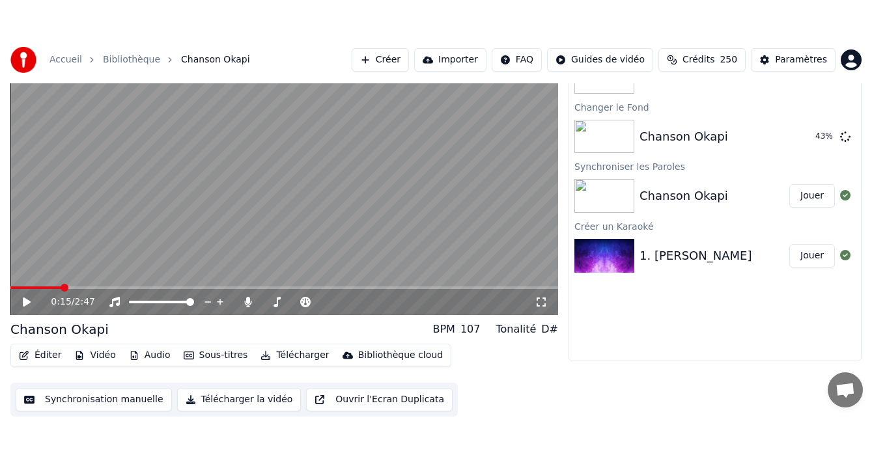
scroll to position [10, 0]
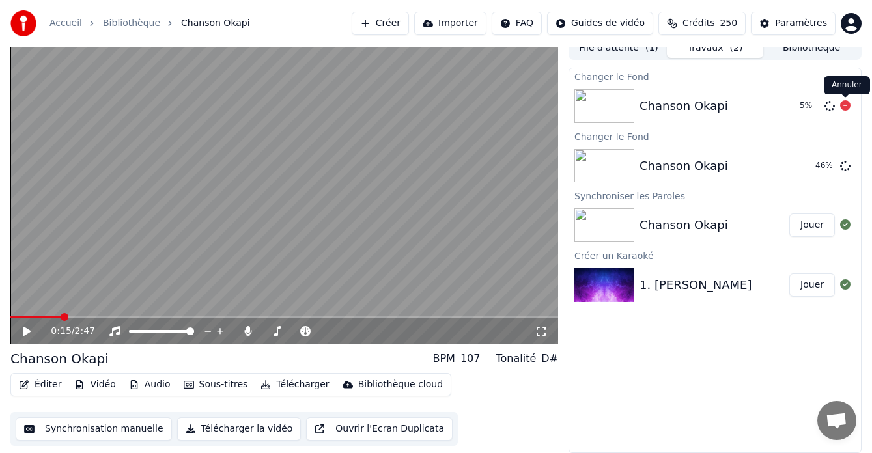
click at [845, 104] on icon at bounding box center [845, 105] width 10 height 10
click at [846, 107] on icon at bounding box center [845, 105] width 10 height 10
click at [816, 169] on button "Jouer" at bounding box center [812, 165] width 46 height 23
click at [25, 329] on icon at bounding box center [26, 332] width 7 height 8
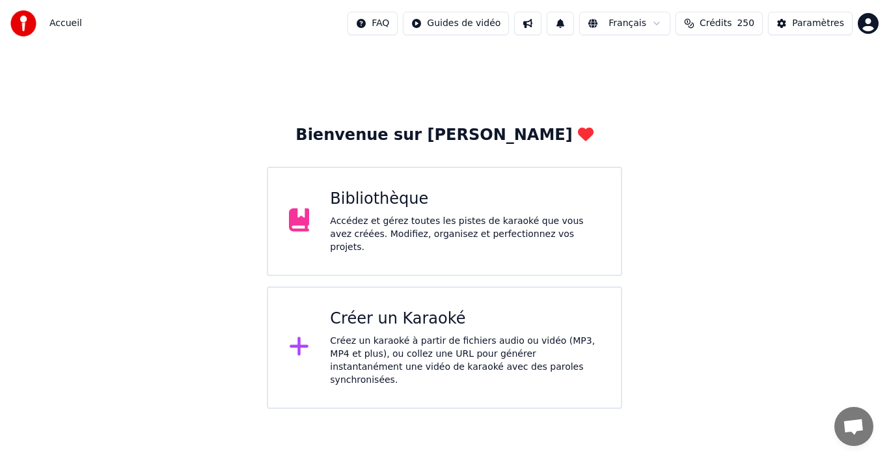
click at [533, 222] on div "Accédez et gérez toutes les pistes de karaoké que vous avez créées. Modifiez, o…" at bounding box center [465, 234] width 270 height 39
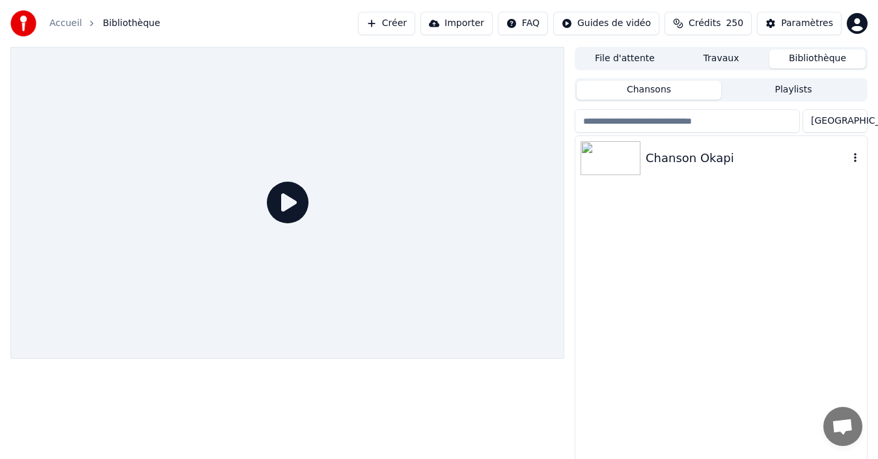
click at [730, 160] on div "Chanson Okapi" at bounding box center [747, 158] width 203 height 18
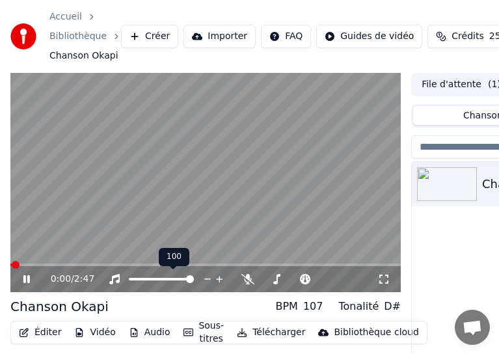
click at [177, 278] on span at bounding box center [161, 279] width 65 height 3
click at [174, 282] on span at bounding box center [173, 279] width 8 height 8
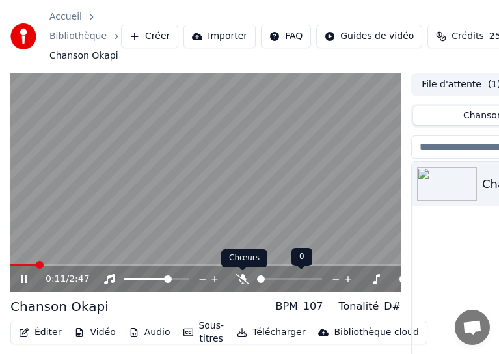
click at [244, 283] on icon at bounding box center [242, 279] width 13 height 10
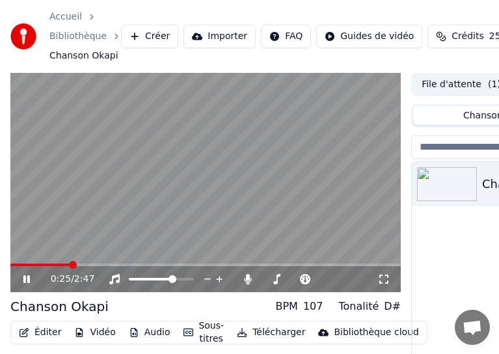
click at [29, 284] on icon at bounding box center [36, 279] width 30 height 10
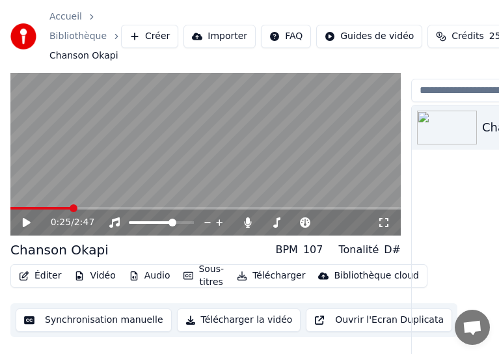
scroll to position [81, 0]
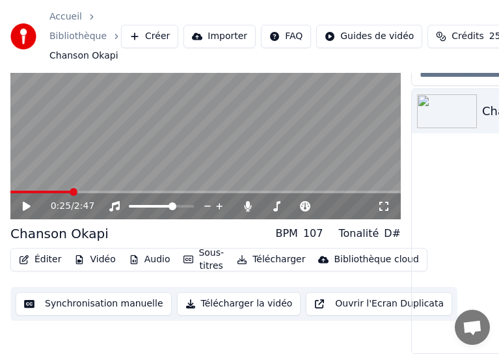
click at [45, 251] on button "Éditer" at bounding box center [40, 260] width 53 height 18
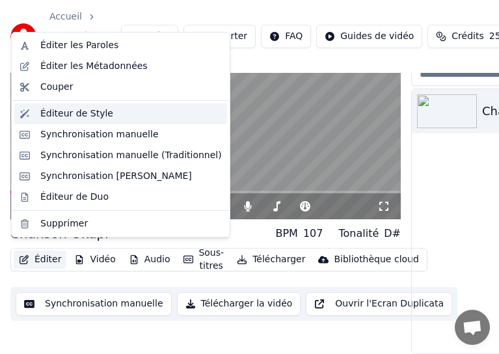
click at [100, 114] on div "Éditeur de Style" at bounding box center [76, 113] width 73 height 13
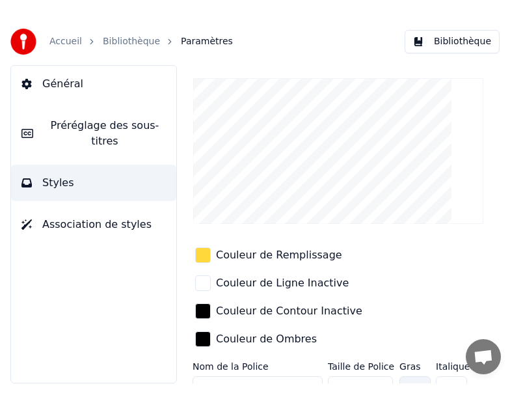
scroll to position [130, 0]
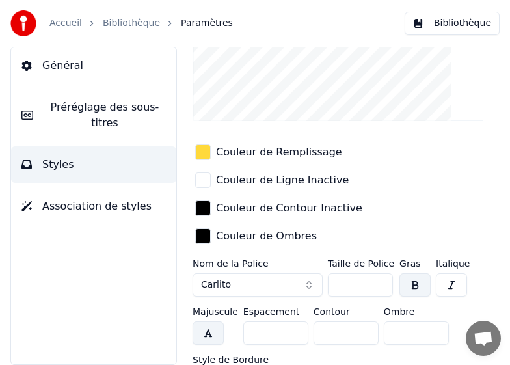
click at [211, 322] on button "button" at bounding box center [208, 333] width 31 height 23
click at [206, 322] on button "button" at bounding box center [208, 333] width 31 height 23
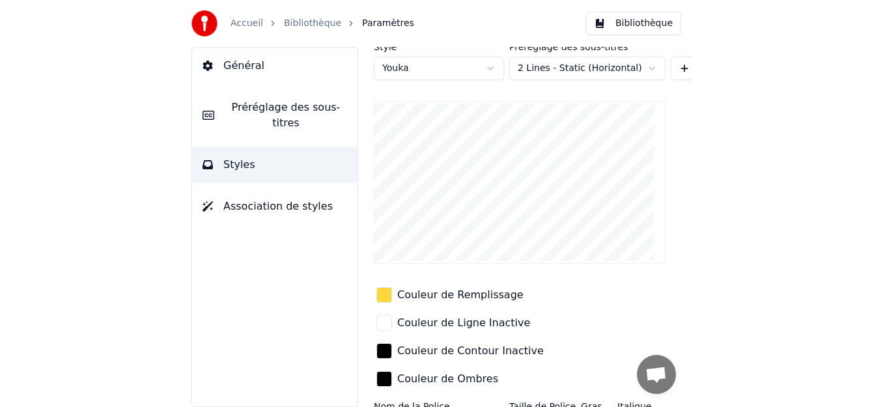
scroll to position [0, 0]
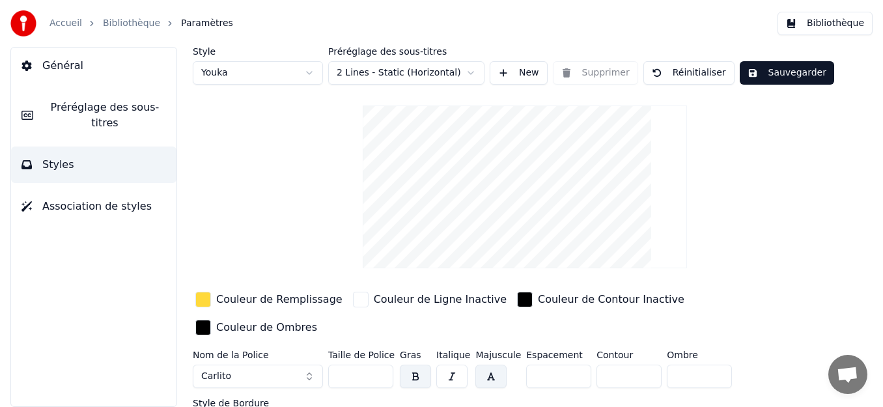
click at [785, 72] on button "Sauvegarder" at bounding box center [787, 72] width 94 height 23
click at [831, 25] on button "Bibliothèque" at bounding box center [824, 23] width 95 height 23
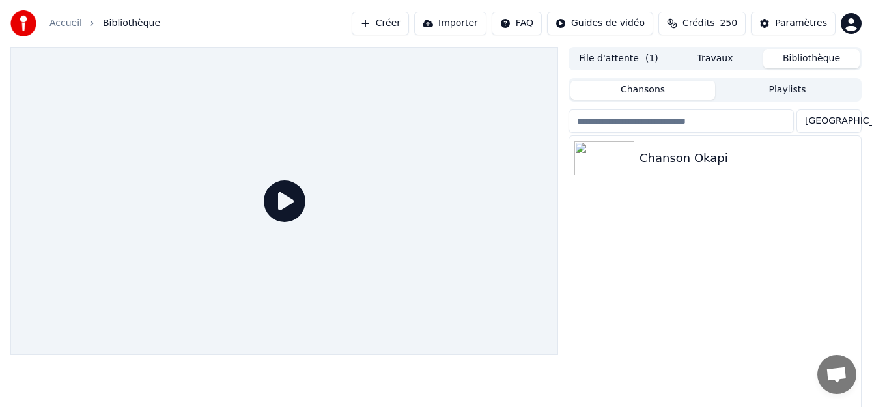
click at [291, 204] on icon at bounding box center [285, 201] width 42 height 42
click at [282, 210] on icon at bounding box center [285, 201] width 42 height 42
click at [611, 59] on button "File d'attente ( 1 )" at bounding box center [618, 58] width 96 height 19
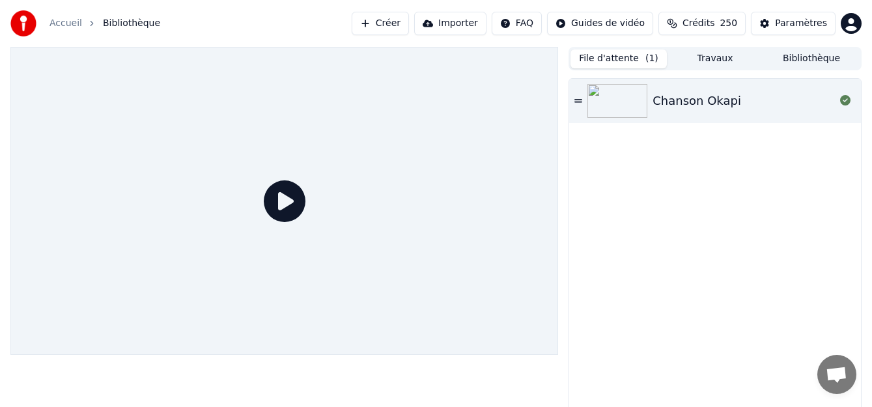
click at [273, 210] on icon at bounding box center [285, 201] width 42 height 42
click at [703, 98] on div "Chanson Okapi" at bounding box center [696, 101] width 89 height 18
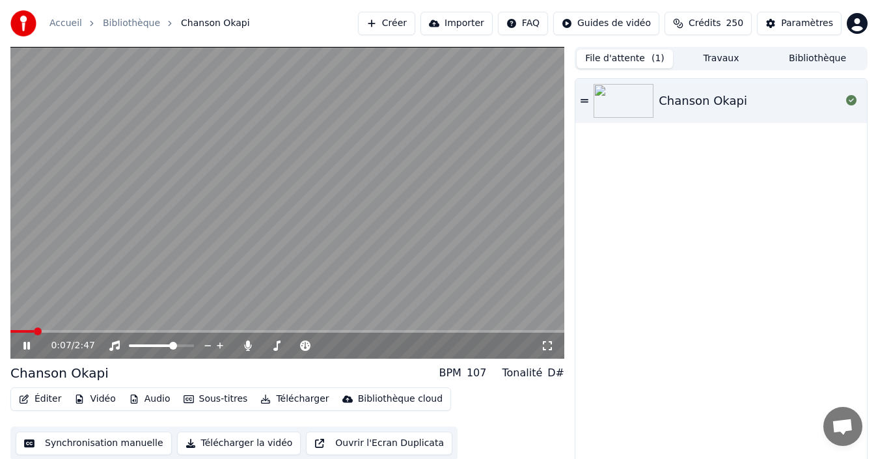
click at [28, 348] on icon at bounding box center [26, 346] width 7 height 8
drag, startPoint x: 734, startPoint y: 6, endPoint x: 781, endPoint y: -15, distance: 51.9
click at [781, 0] on html "Accueil Bibliothèque Chanson Okapi Créer Importer FAQ Guides de vidéo Crédits 2…" at bounding box center [439, 229] width 878 height 459
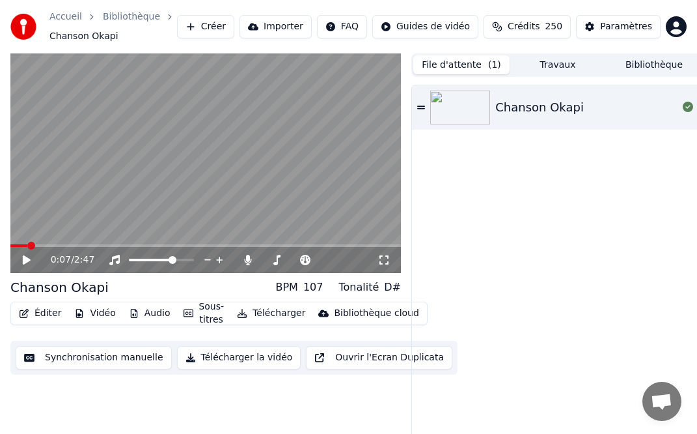
click at [194, 316] on button "Sous-titres" at bounding box center [203, 313] width 51 height 31
click at [243, 394] on div "0:07 / 2:47 Chanson Okapi BPM 107 Tonalité D# Éditer Vidéo Audio Sous-titres Té…" at bounding box center [205, 253] width 391 height 400
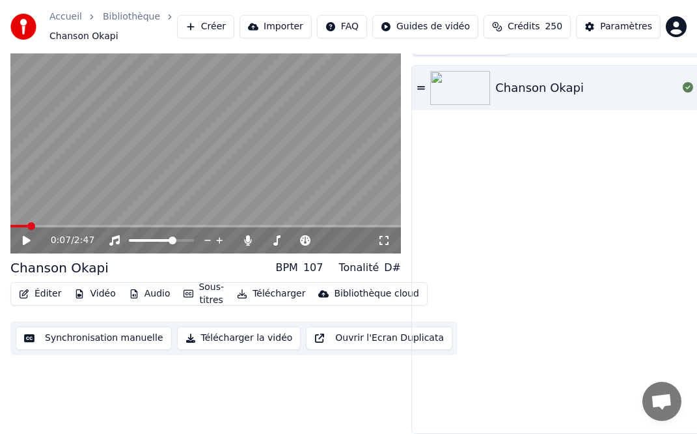
click at [29, 285] on button "Éditer" at bounding box center [40, 294] width 53 height 18
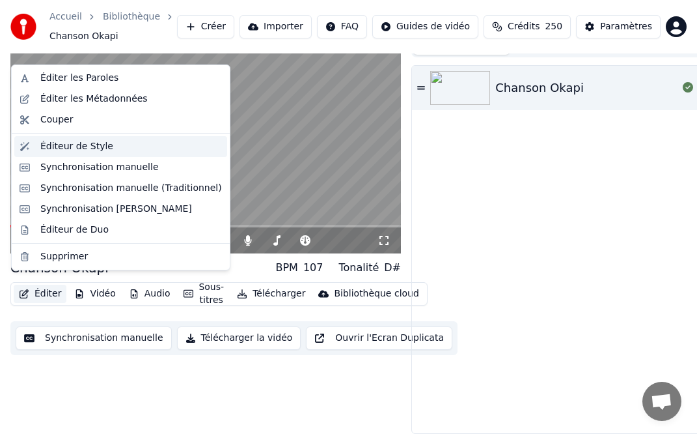
click at [57, 150] on div "Éditeur de Style" at bounding box center [76, 146] width 73 height 13
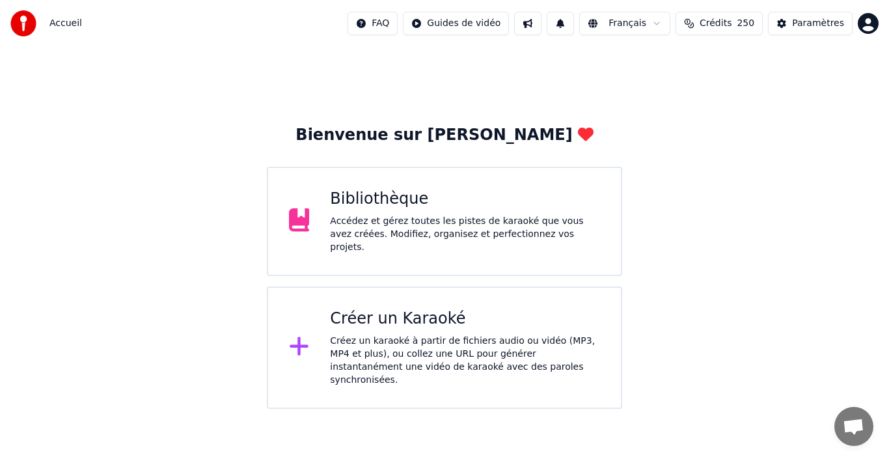
click at [529, 233] on div "Accédez et gérez toutes les pistes de karaoké que vous avez créées. Modifiez, o…" at bounding box center [465, 234] width 270 height 39
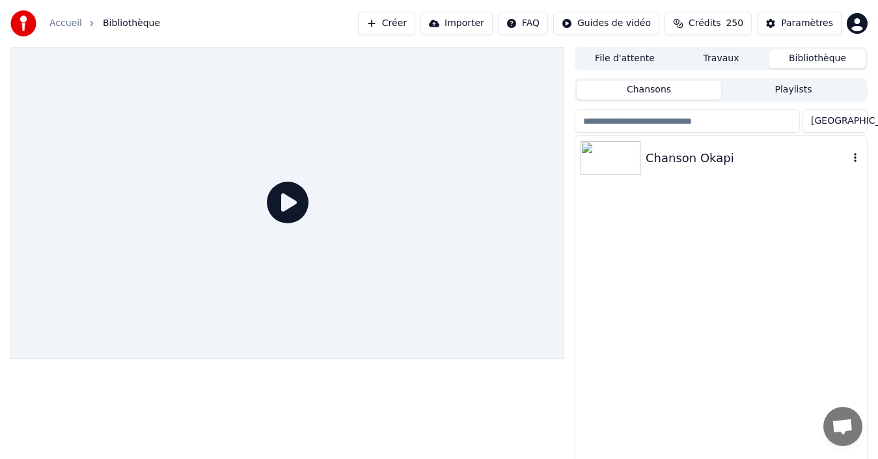
click at [704, 165] on div "Chanson Okapi" at bounding box center [747, 158] width 203 height 18
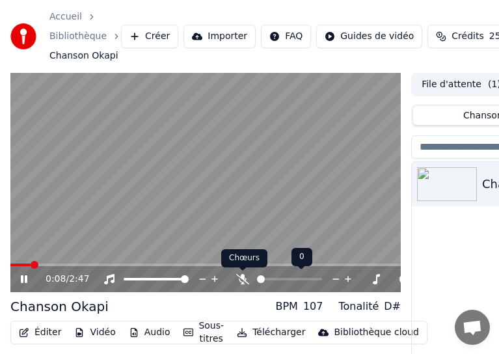
click at [243, 282] on icon at bounding box center [242, 279] width 13 height 10
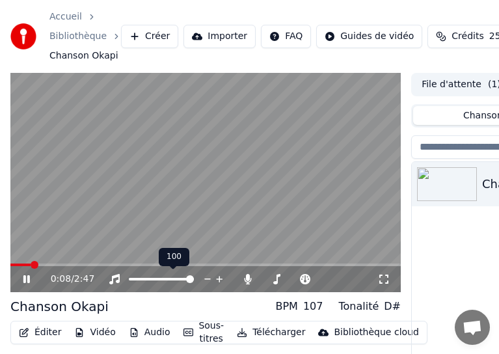
click at [182, 279] on span at bounding box center [161, 279] width 65 height 3
click at [194, 281] on span at bounding box center [161, 279] width 65 height 3
click at [29, 279] on icon at bounding box center [26, 279] width 7 height 8
click at [22, 265] on span at bounding box center [16, 265] width 12 height 3
click at [27, 283] on icon at bounding box center [36, 279] width 30 height 10
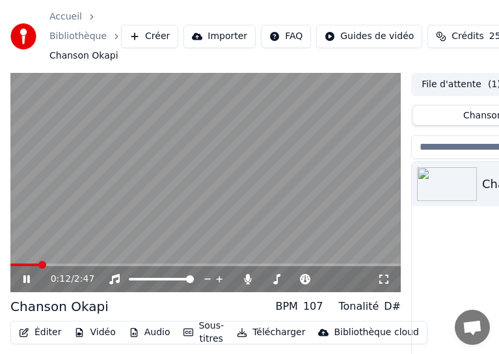
click at [27, 283] on icon at bounding box center [36, 279] width 30 height 10
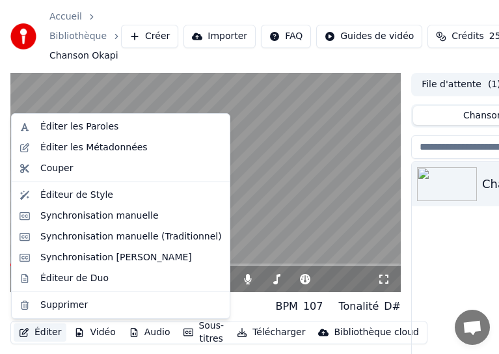
click at [33, 333] on button "Éditer" at bounding box center [40, 333] width 53 height 18
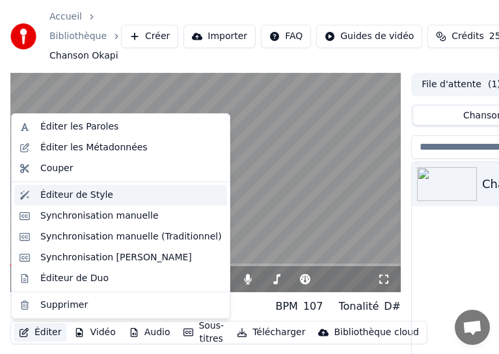
click at [94, 188] on div "Éditeur de Style" at bounding box center [120, 195] width 213 height 21
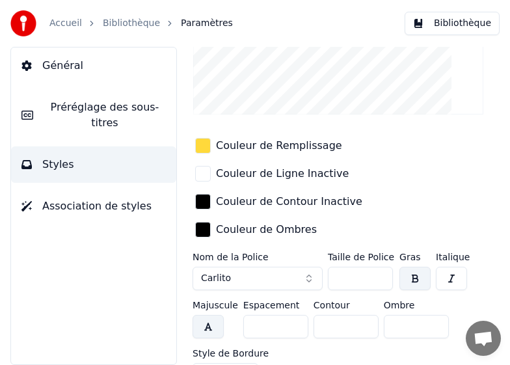
scroll to position [139, 0]
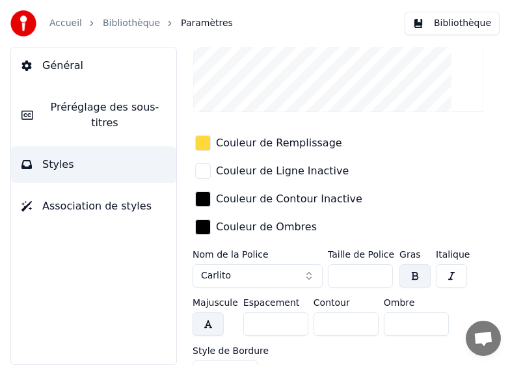
click at [251, 264] on button "Carlito" at bounding box center [258, 275] width 130 height 23
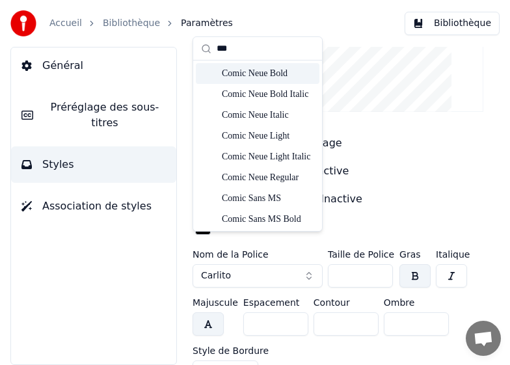
type input "***"
click at [272, 73] on div "Comic Neue Bold" at bounding box center [268, 73] width 92 height 13
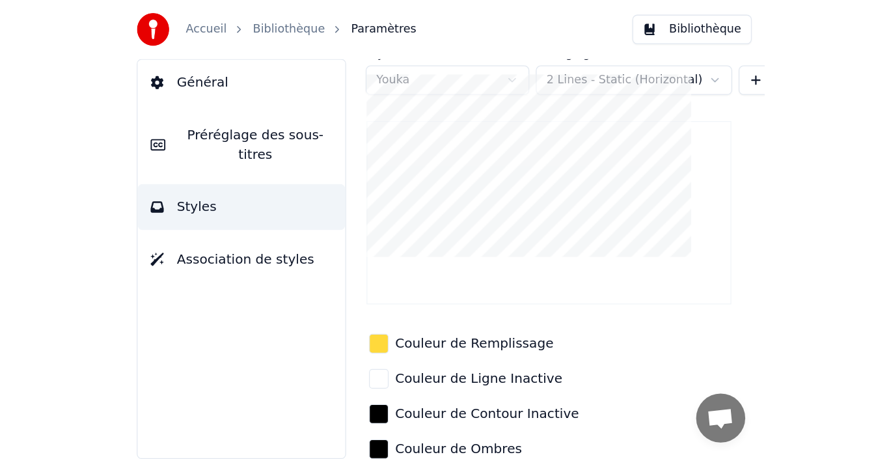
scroll to position [0, 0]
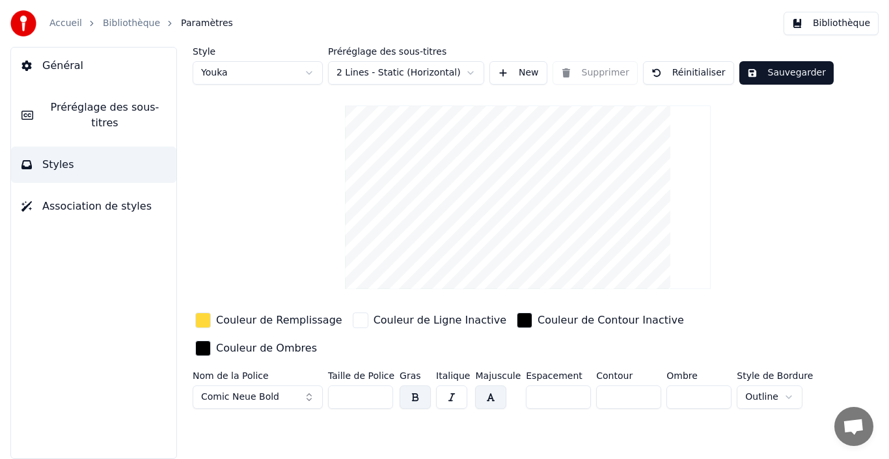
click at [804, 74] on button "Sauvegarder" at bounding box center [787, 72] width 94 height 23
click at [780, 79] on button "Terminé" at bounding box center [776, 72] width 72 height 23
drag, startPoint x: 685, startPoint y: 2, endPoint x: 562, endPoint y: 6, distance: 123.1
click at [562, 6] on div "Accueil Bibliothèque Paramètres Bibliothèque" at bounding box center [444, 23] width 889 height 47
click at [850, 29] on button "Bibliothèque" at bounding box center [831, 23] width 95 height 23
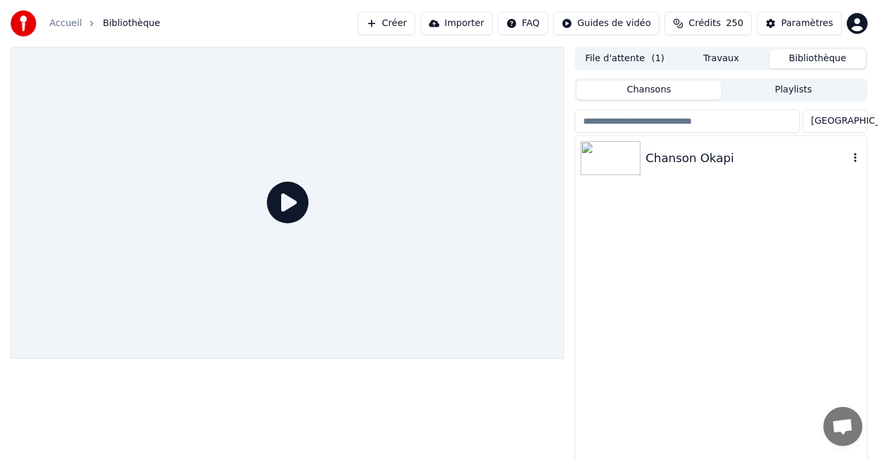
click at [723, 168] on div "Chanson Okapi" at bounding box center [722, 158] width 292 height 44
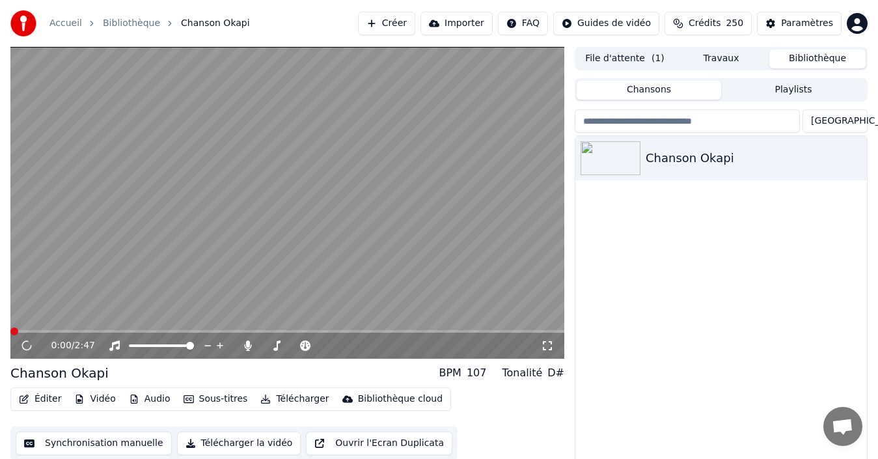
drag, startPoint x: 327, startPoint y: 1, endPoint x: 439, endPoint y: -15, distance: 113.7
click at [439, 0] on html "Accueil Bibliothèque Chanson Okapi Créer Importer FAQ Guides de vidéo Crédits 2…" at bounding box center [439, 229] width 878 height 459
click at [29, 349] on icon at bounding box center [26, 346] width 7 height 8
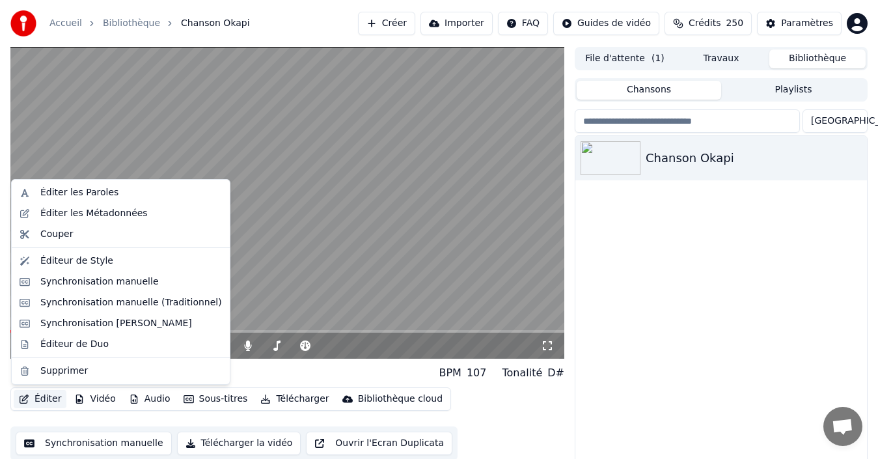
click at [30, 399] on button "Éditer" at bounding box center [40, 399] width 53 height 18
click at [138, 193] on div "Éditer les Paroles" at bounding box center [131, 192] width 182 height 13
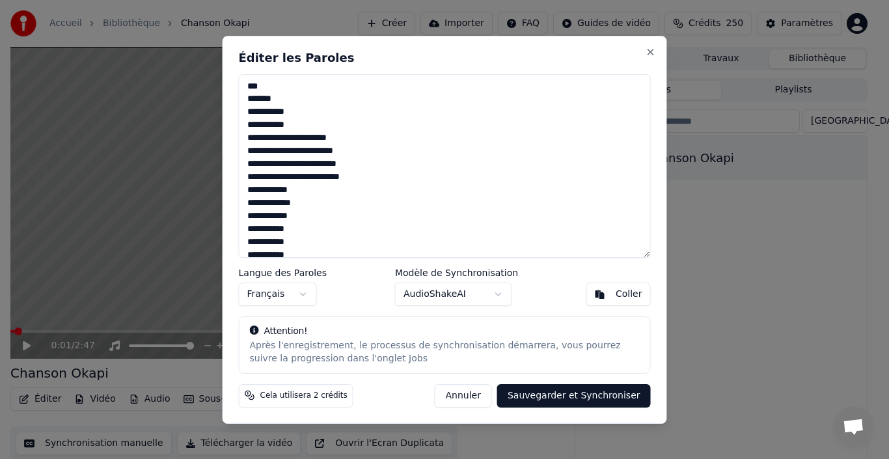
click at [300, 171] on textarea at bounding box center [445, 166] width 412 height 184
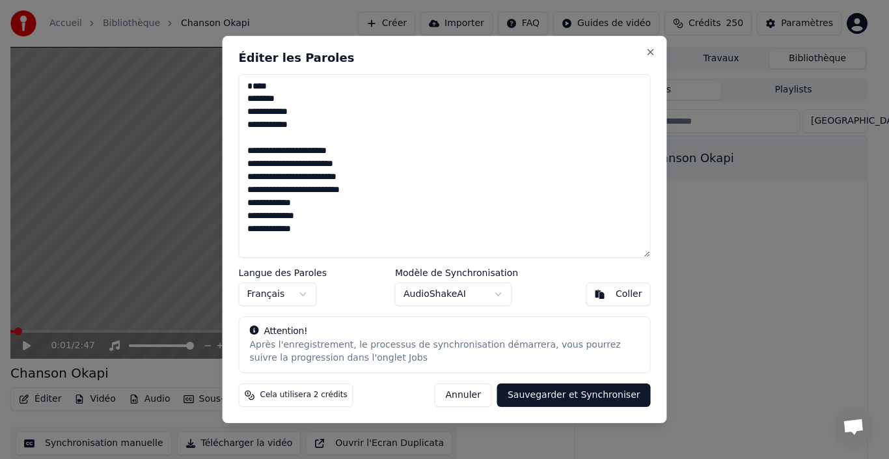
click at [252, 89] on textarea at bounding box center [445, 166] width 412 height 184
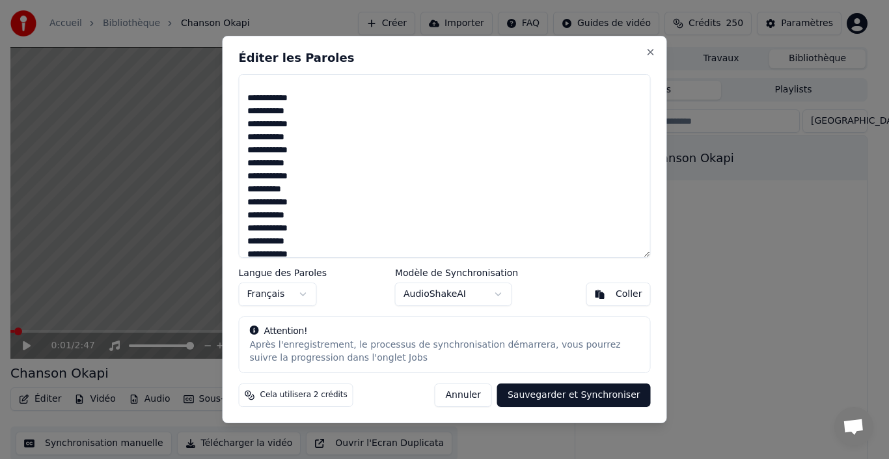
scroll to position [973, 0]
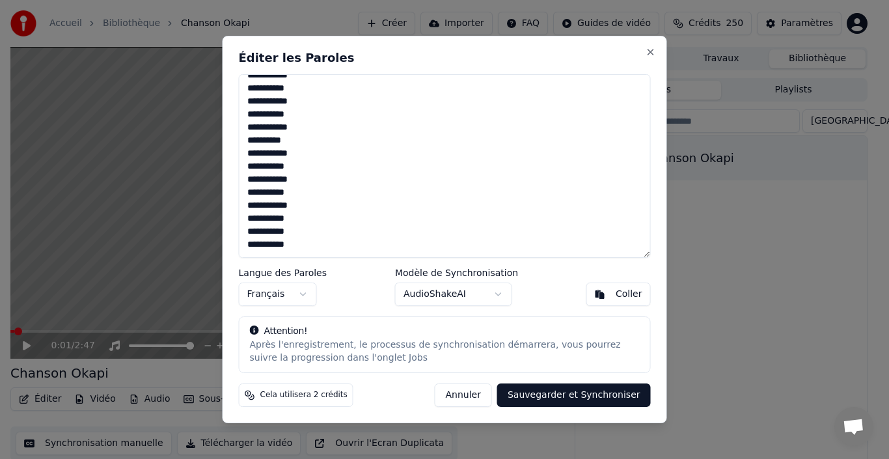
click at [574, 397] on button "Sauvegarder et Synchroniser" at bounding box center [574, 395] width 154 height 23
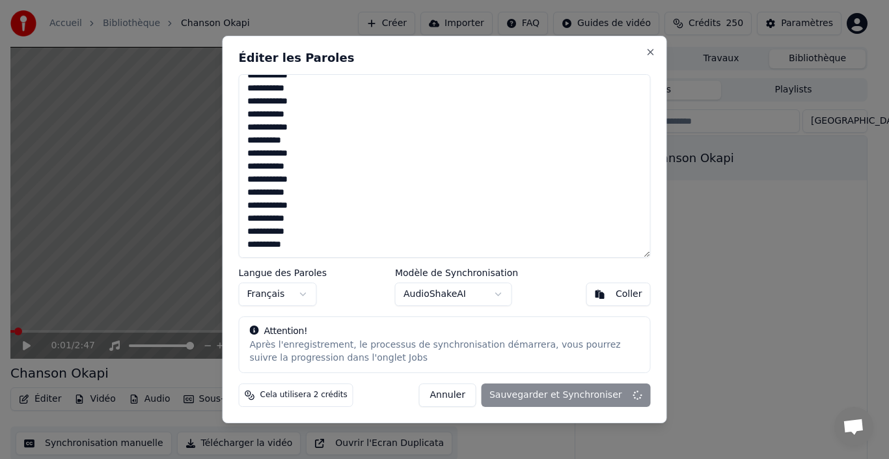
type textarea "**********"
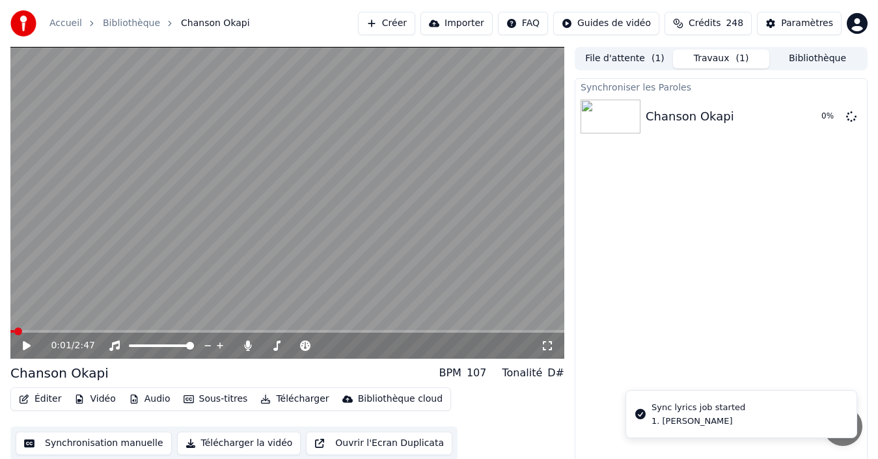
click at [615, 62] on button "File d'attente ( 1 )" at bounding box center [625, 58] width 96 height 19
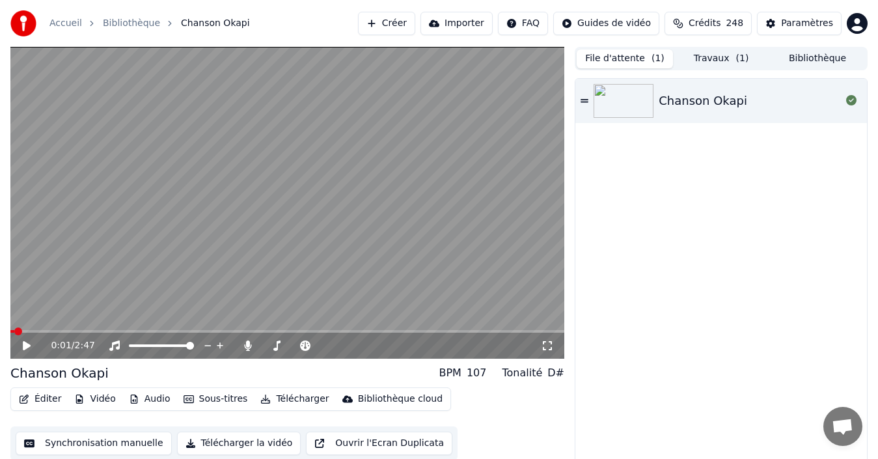
click at [725, 56] on button "Travaux ( 1 )" at bounding box center [721, 58] width 96 height 19
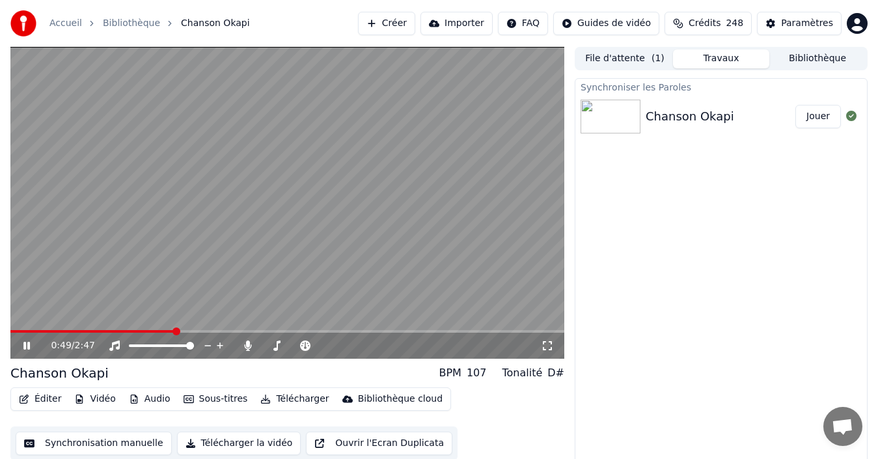
click at [27, 346] on icon at bounding box center [36, 346] width 30 height 10
